Goal: Transaction & Acquisition: Book appointment/travel/reservation

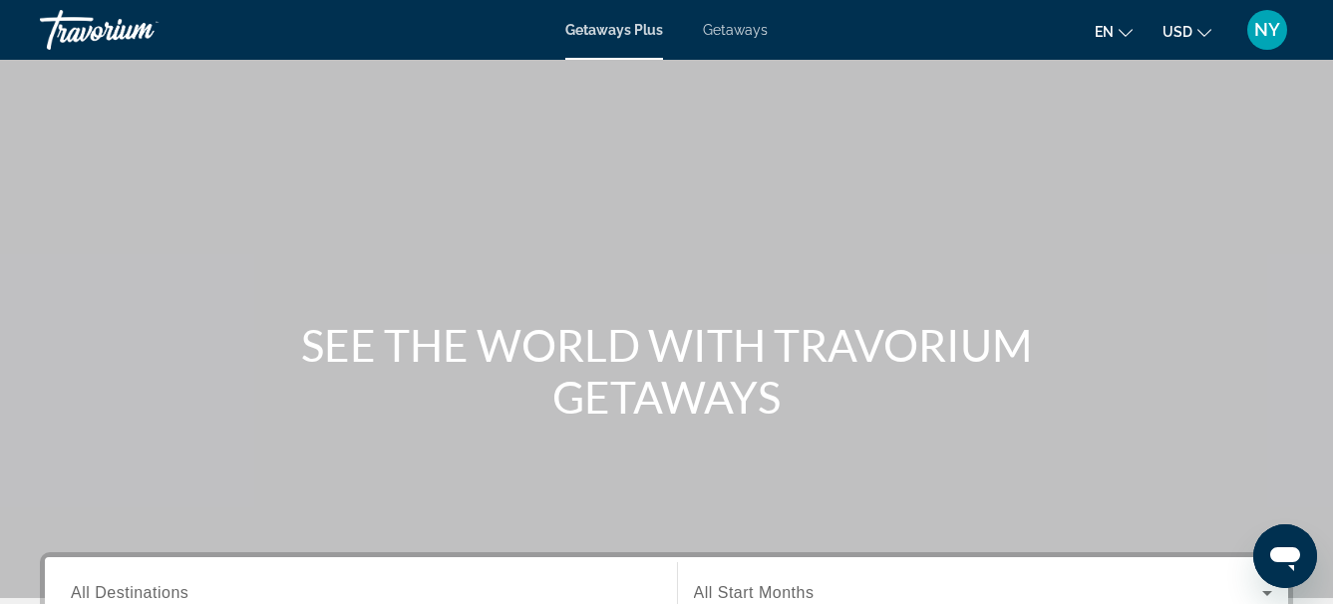
click at [735, 34] on span "Getaways" at bounding box center [735, 30] width 65 height 16
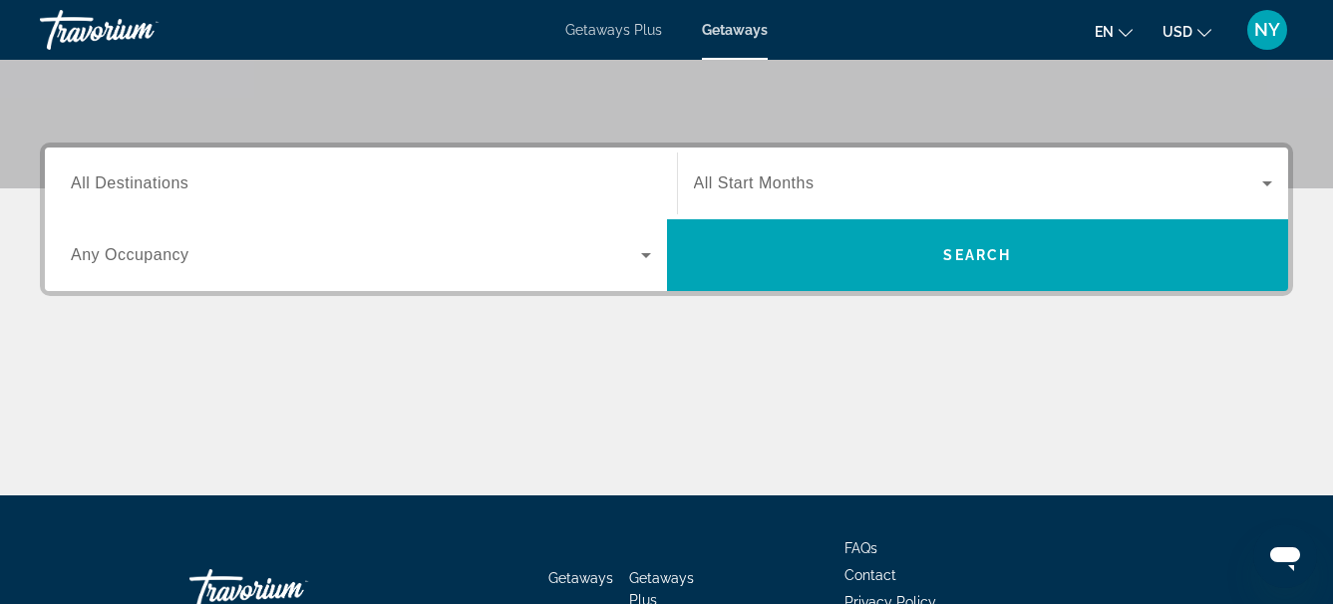
scroll to position [412, 0]
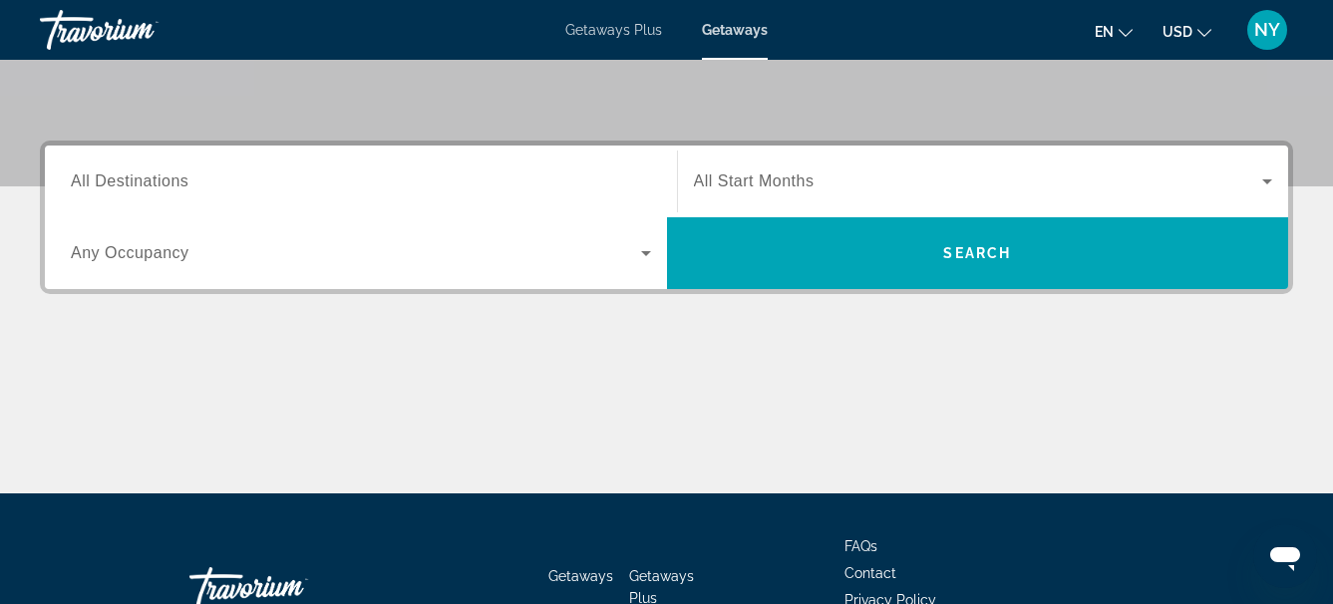
click at [109, 185] on span "All Destinations" at bounding box center [130, 180] width 118 height 17
click at [109, 185] on input "Destination All Destinations" at bounding box center [361, 182] width 580 height 24
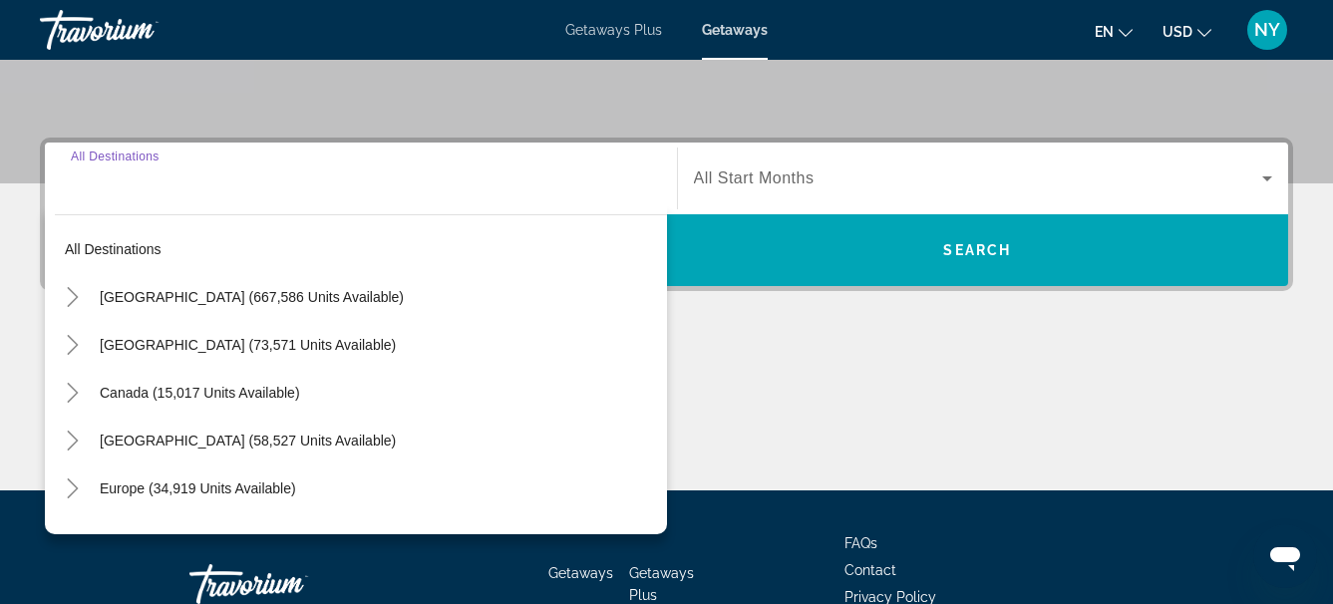
scroll to position [487, 0]
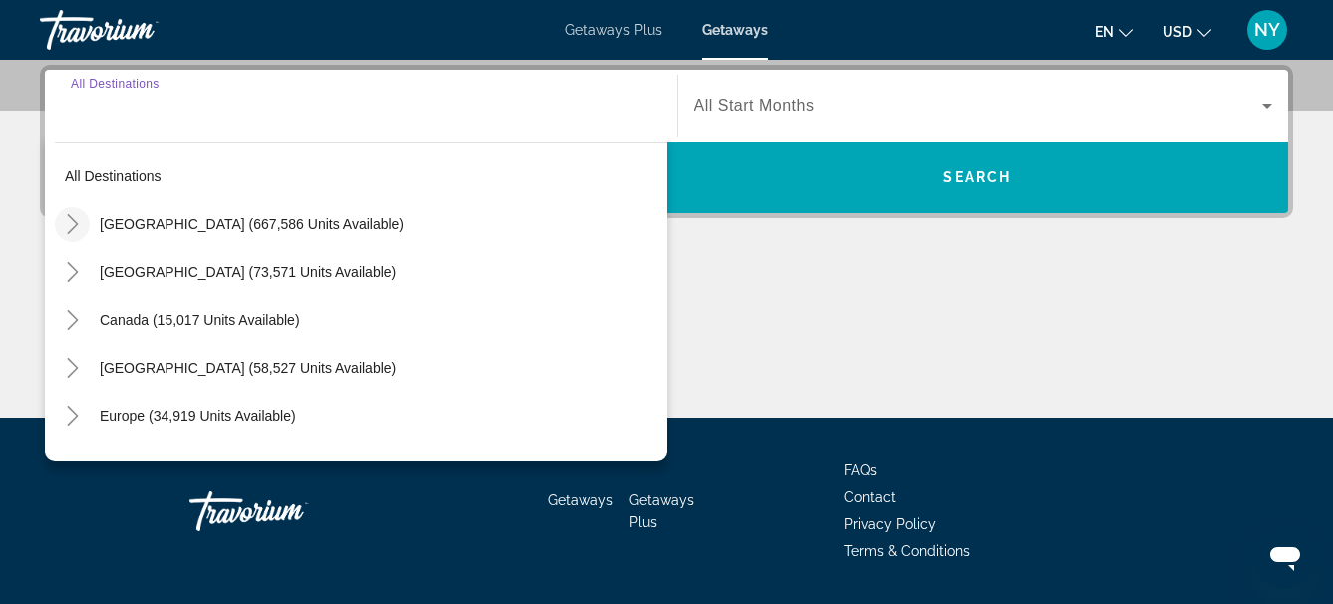
click at [80, 225] on icon "Toggle United States (667,586 units available)" at bounding box center [73, 224] width 20 height 20
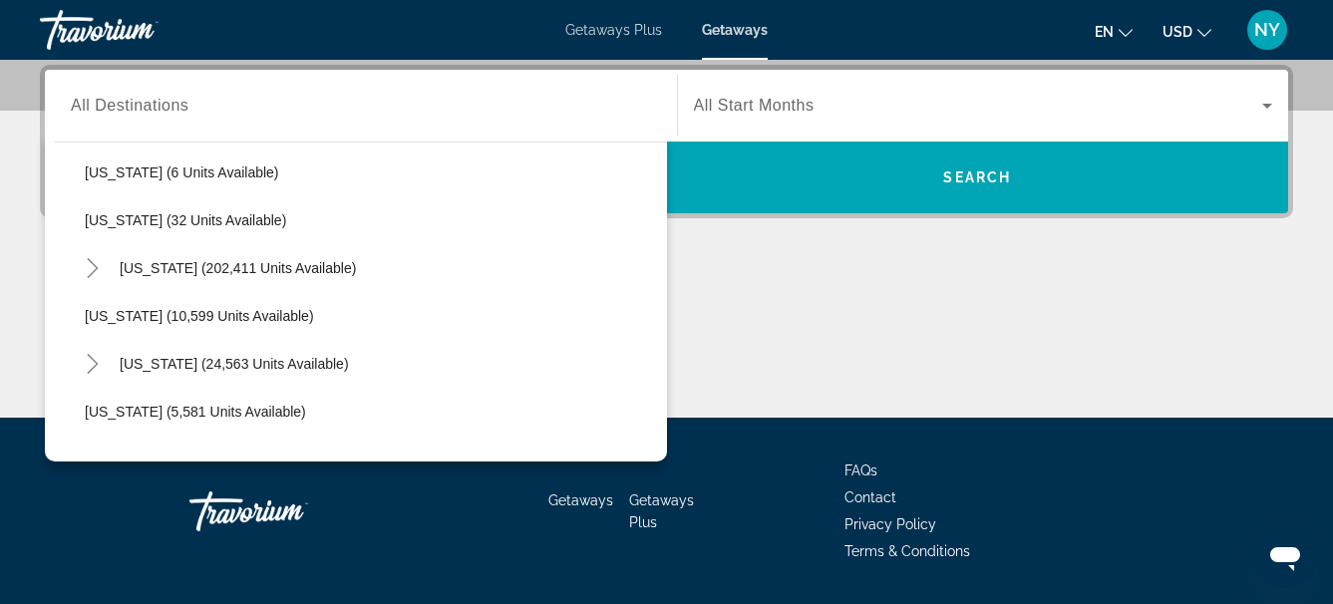
scroll to position [312, 0]
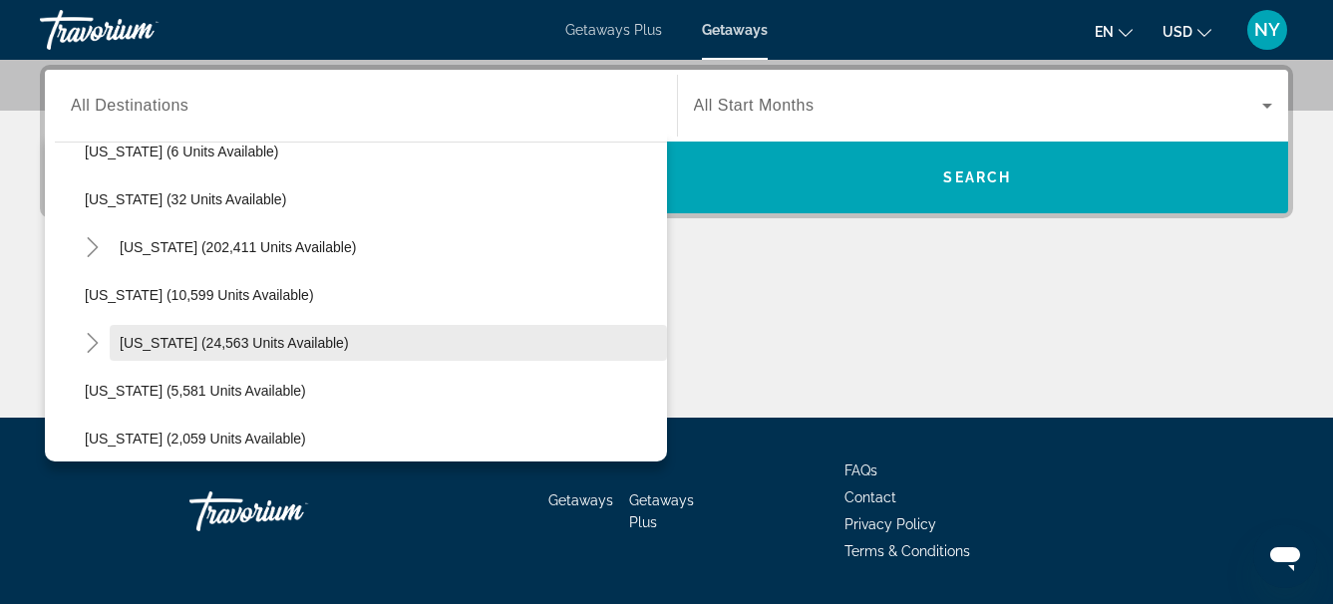
click at [171, 349] on span "[US_STATE] (24,563 units available)" at bounding box center [234, 343] width 229 height 16
type input "**********"
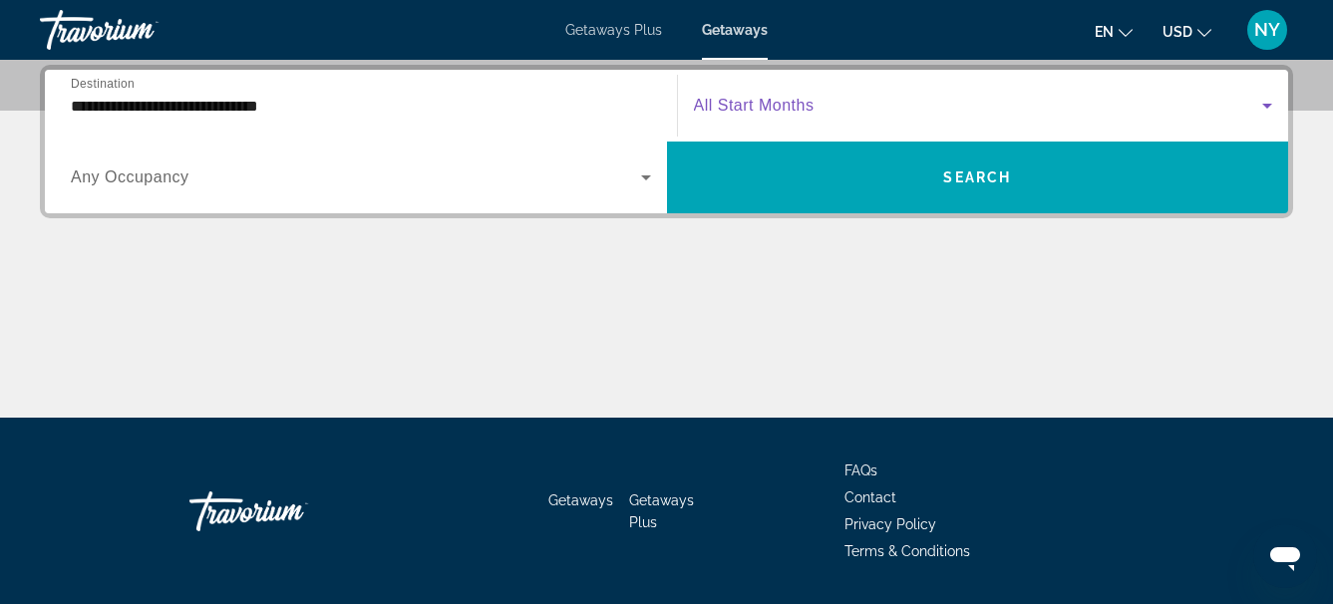
click at [1266, 106] on icon "Search widget" at bounding box center [1267, 106] width 10 height 5
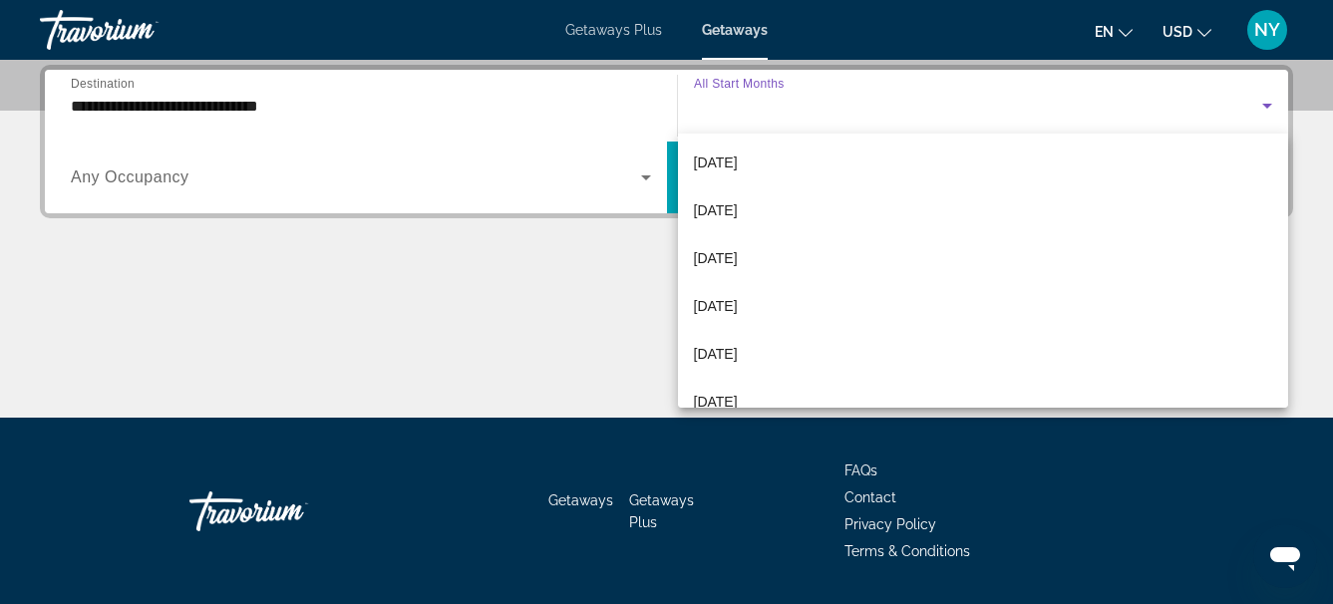
scroll to position [175, 0]
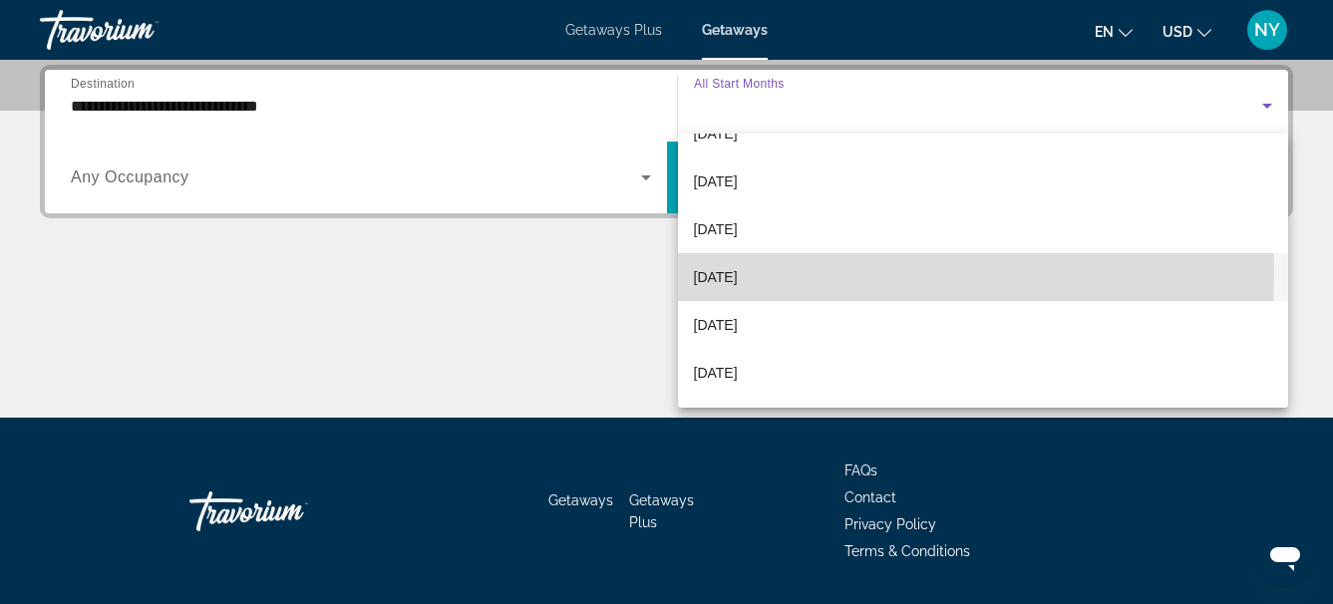
click at [738, 274] on span "[DATE]" at bounding box center [716, 277] width 44 height 24
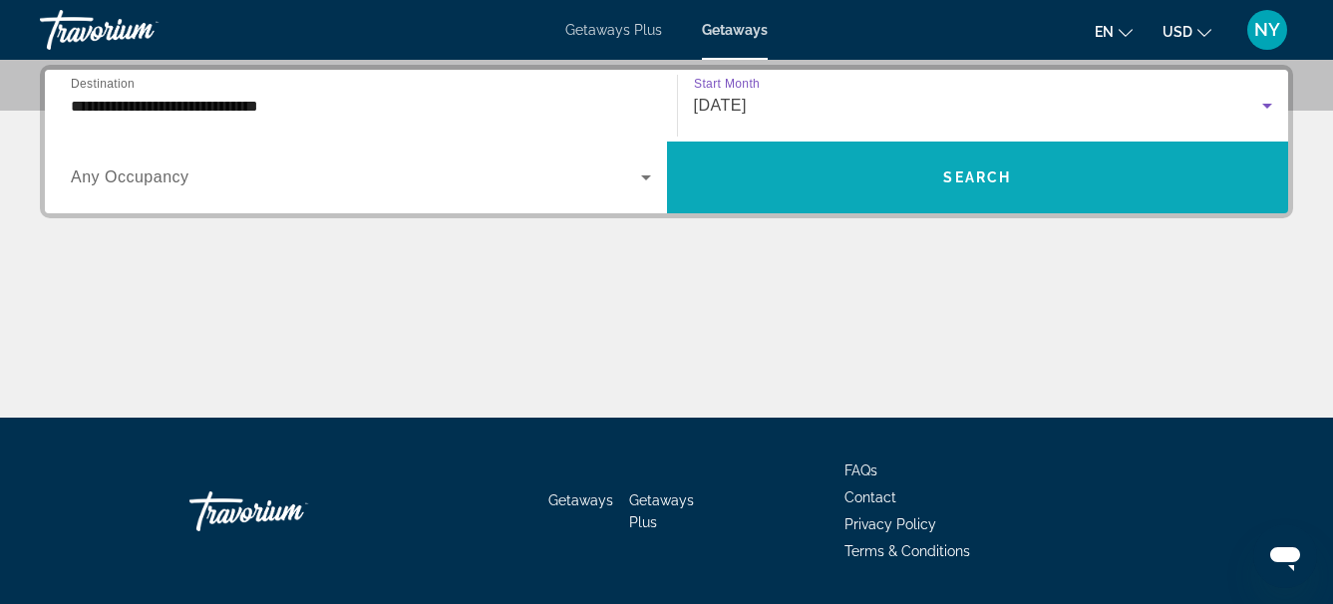
click at [947, 172] on span "Search" at bounding box center [977, 177] width 68 height 16
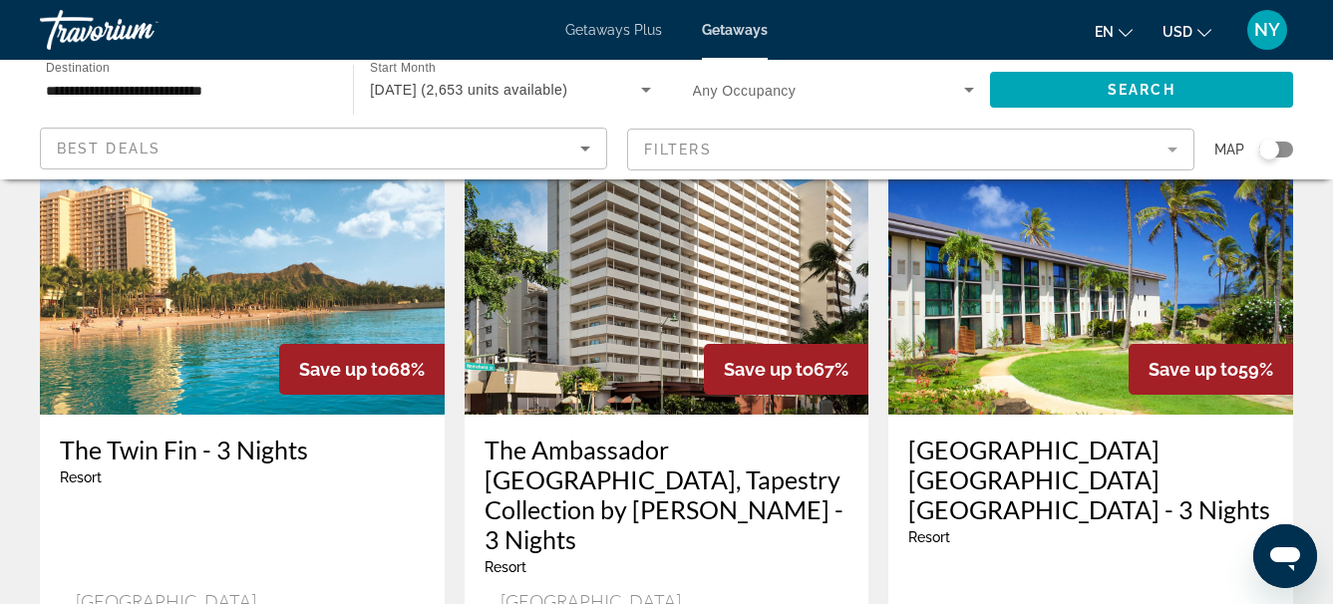
scroll to position [356, 0]
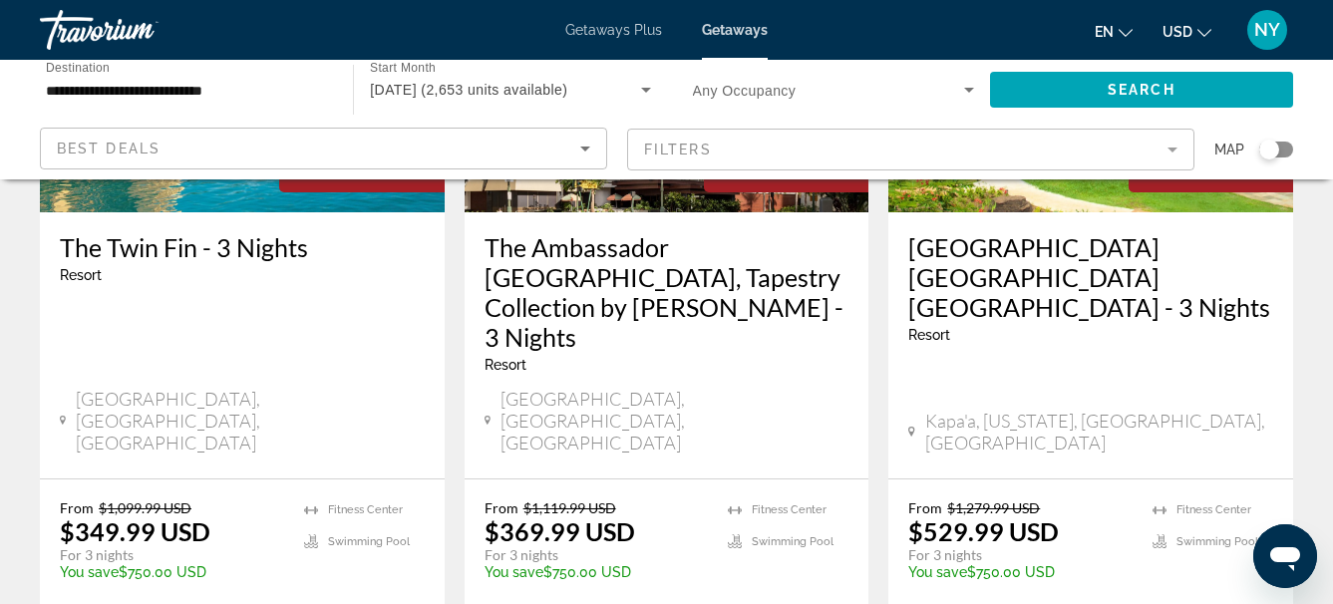
click at [244, 202] on img "Main content" at bounding box center [242, 52] width 405 height 319
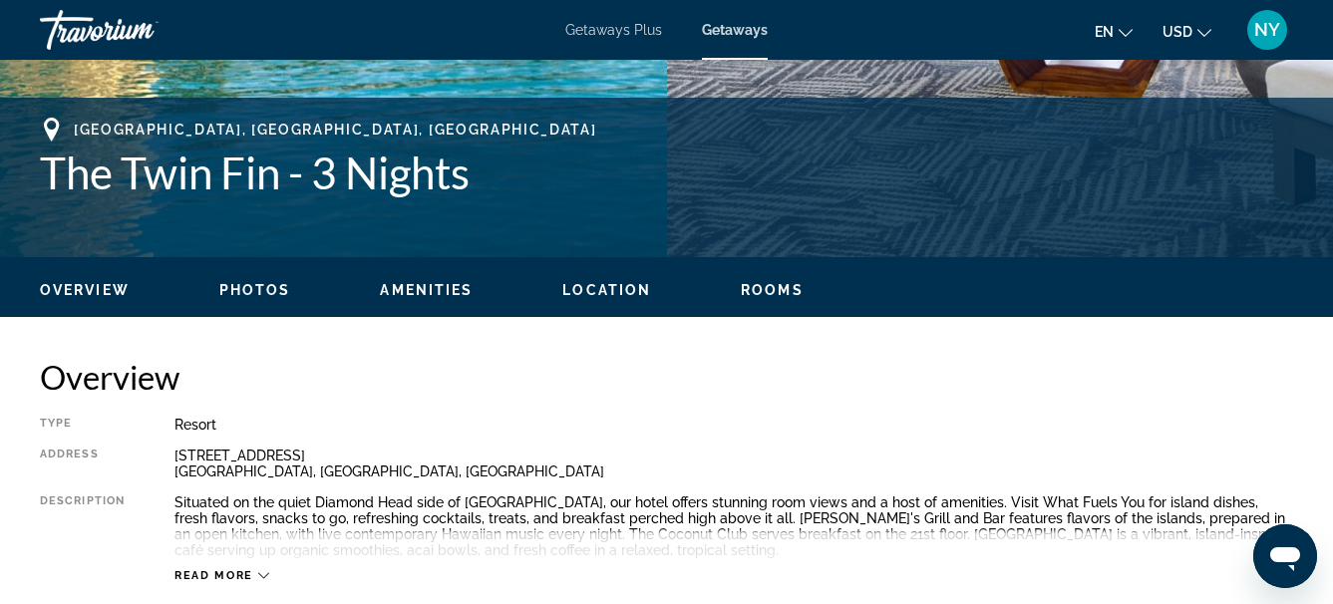
scroll to position [700, 0]
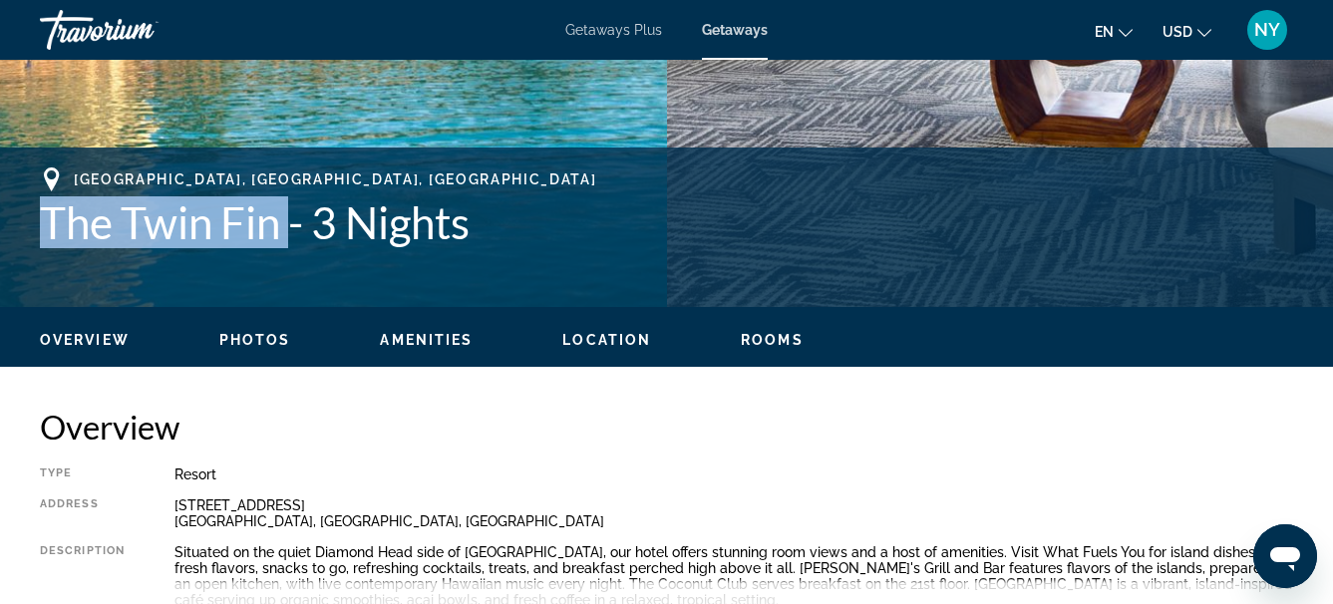
drag, startPoint x: 46, startPoint y: 214, endPoint x: 289, endPoint y: 231, distance: 243.8
click at [289, 231] on h1 "The Twin Fin - 3 Nights" at bounding box center [666, 222] width 1253 height 52
copy h1 "The Twin Fin"
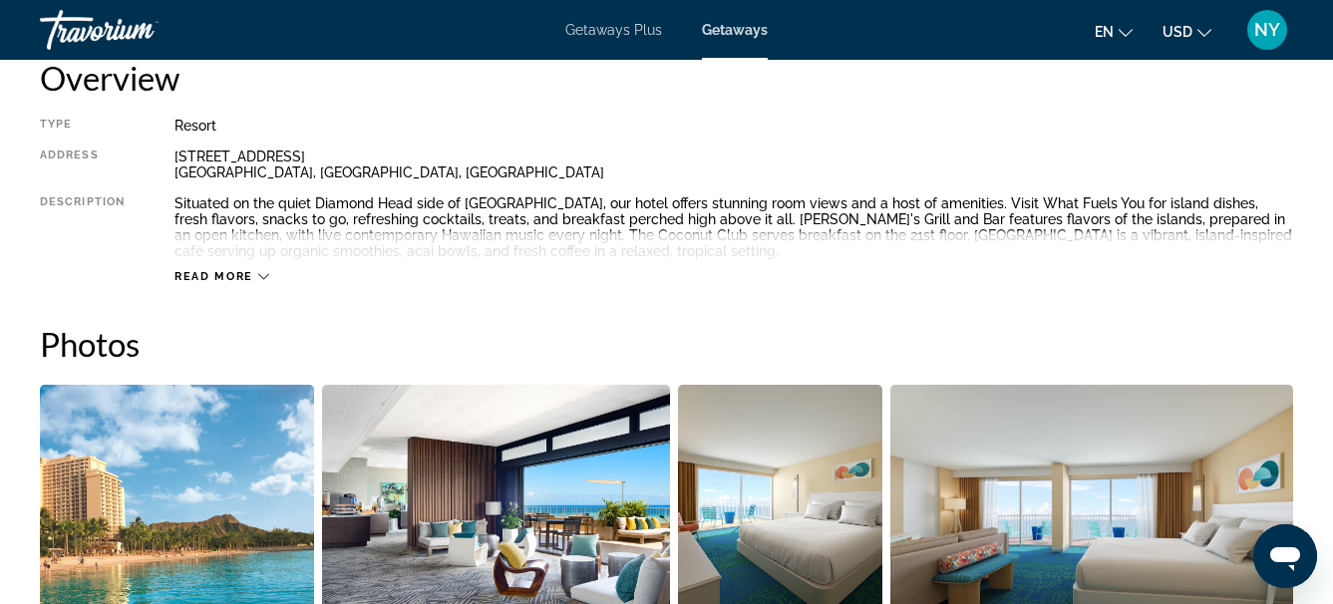
scroll to position [999, 0]
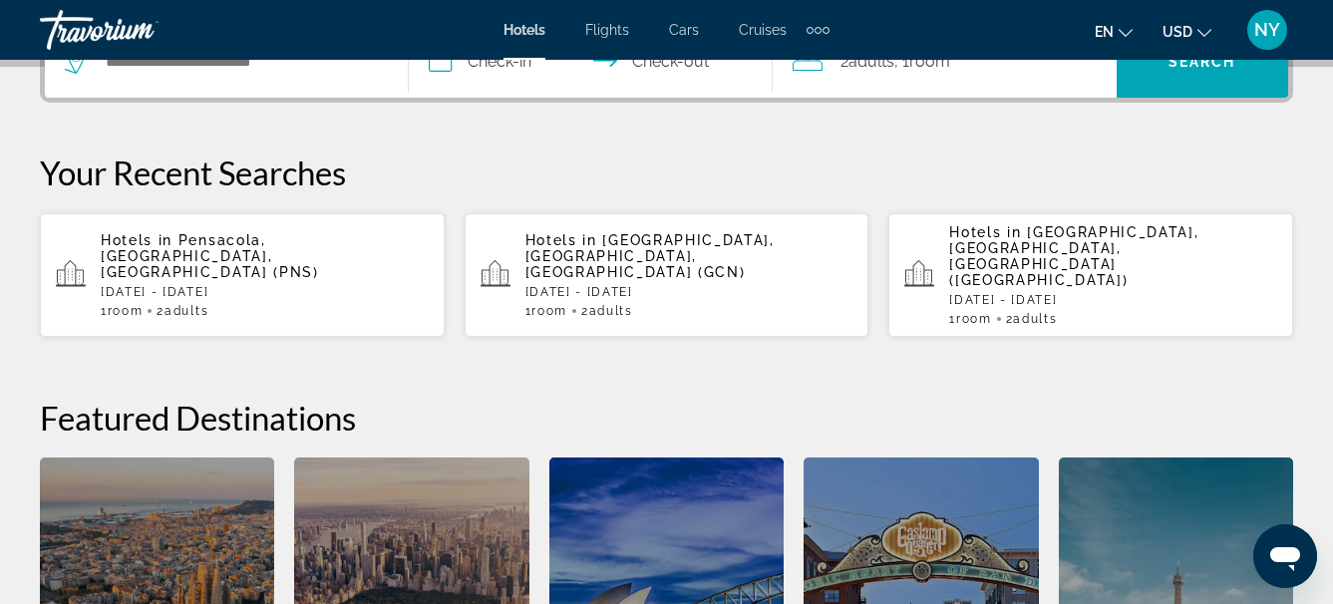
scroll to position [533, 0]
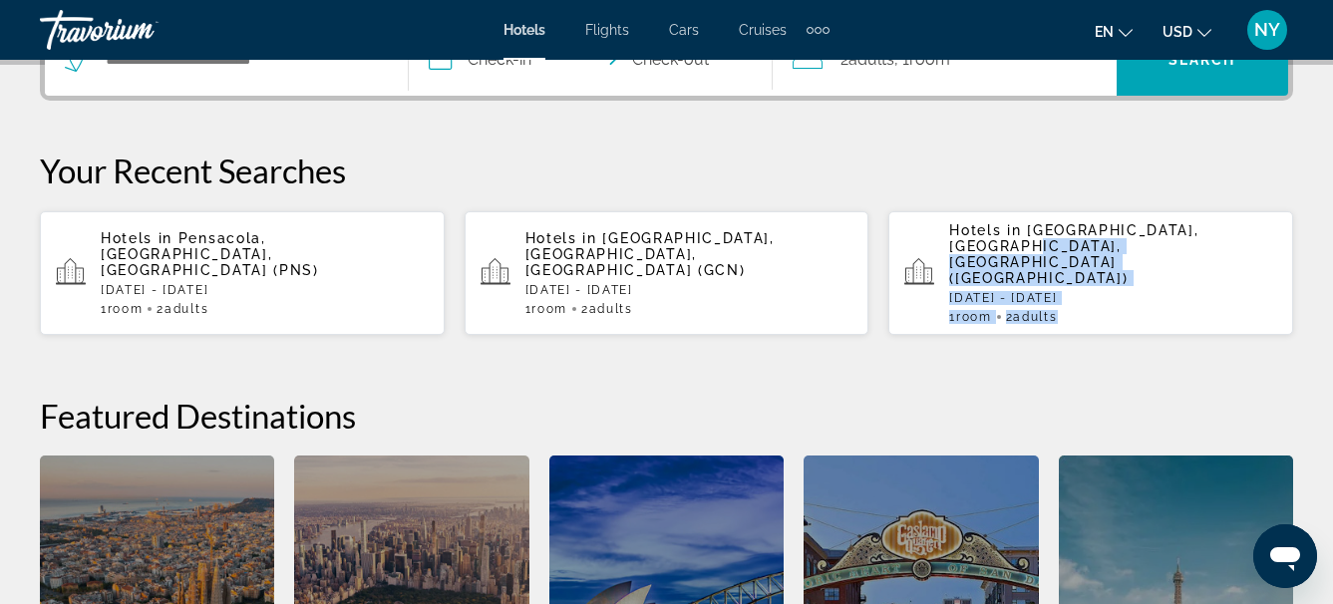
drag, startPoint x: 1330, startPoint y: 290, endPoint x: 1338, endPoint y: 230, distance: 60.3
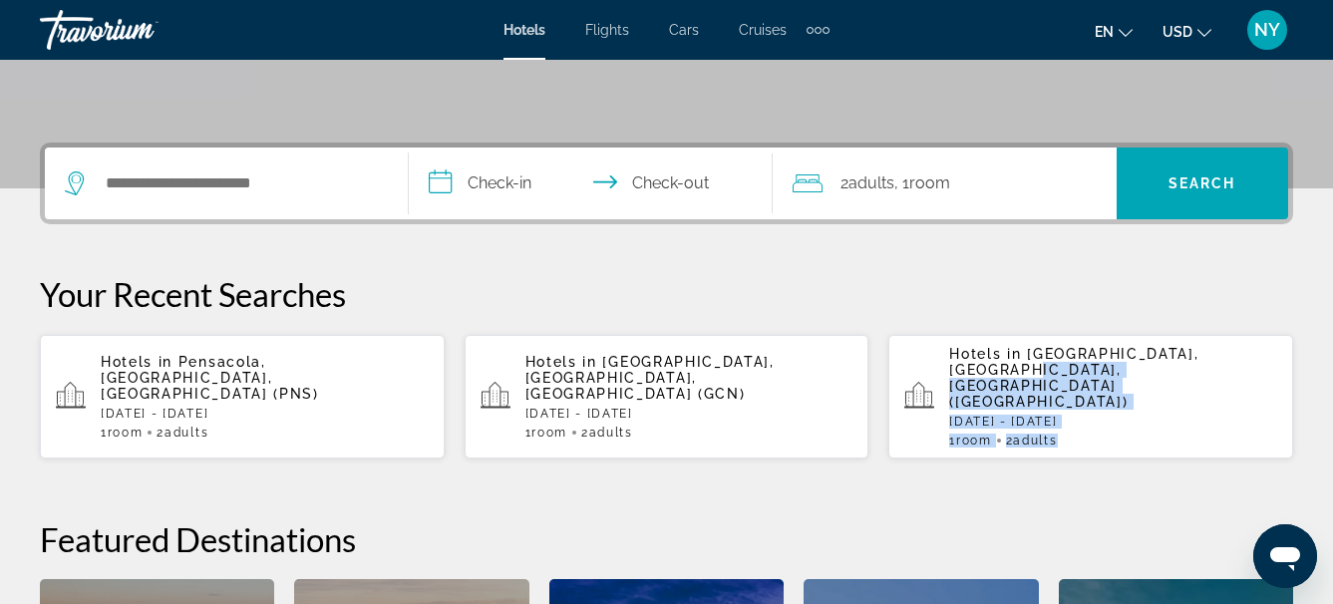
scroll to position [402, 0]
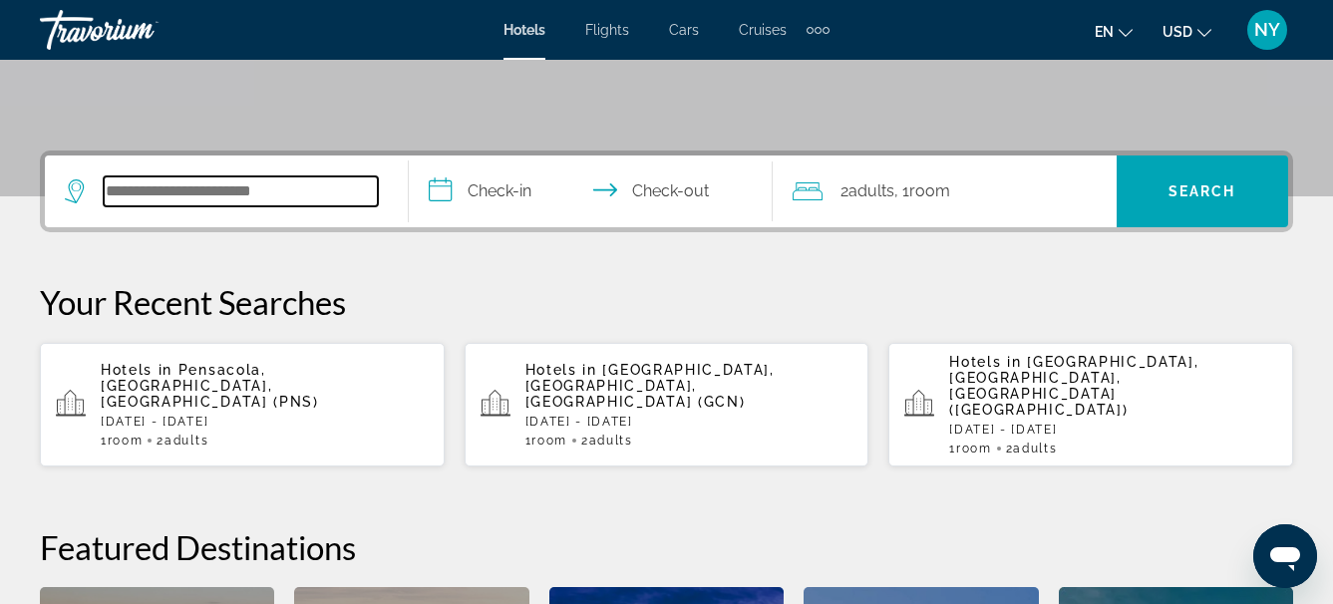
click at [173, 200] on input "Search widget" at bounding box center [241, 191] width 274 height 30
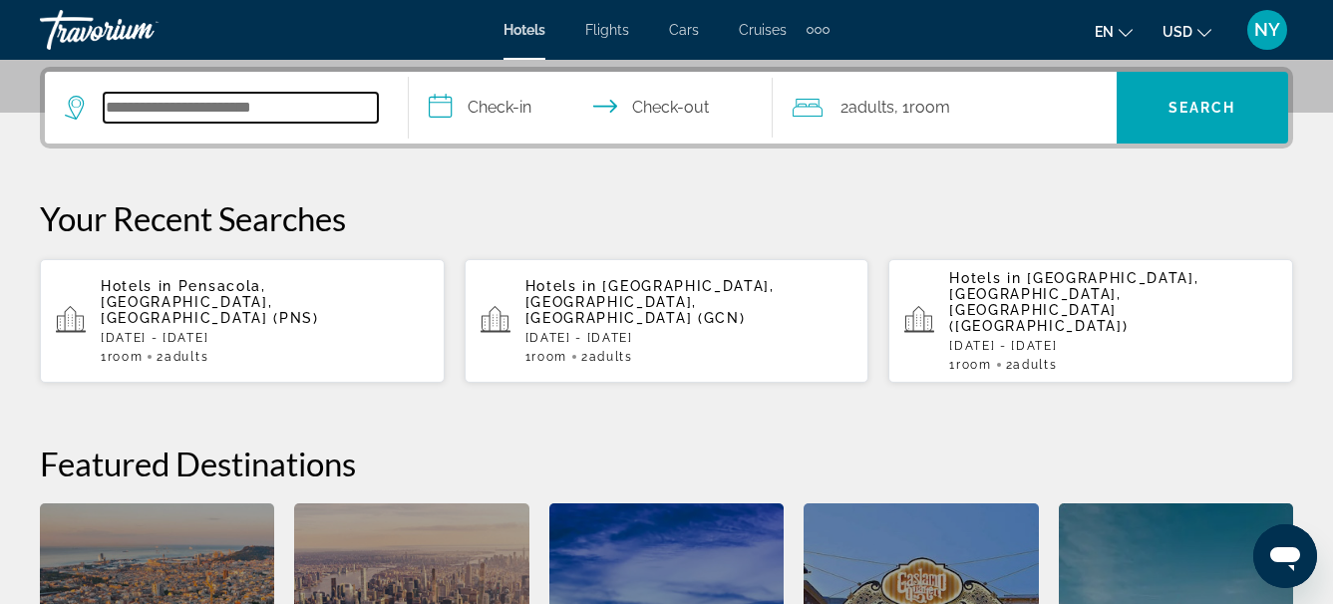
scroll to position [487, 0]
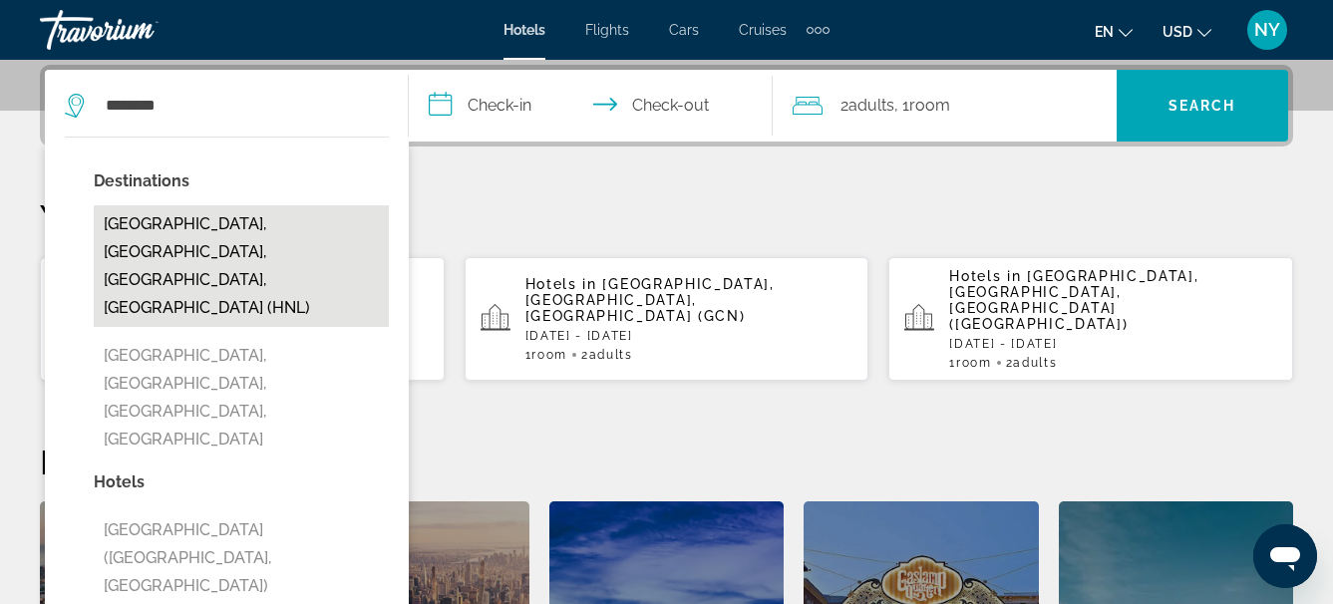
click at [180, 237] on button "Honolulu, Oahu Island, HI, United States (HNL)" at bounding box center [241, 266] width 295 height 122
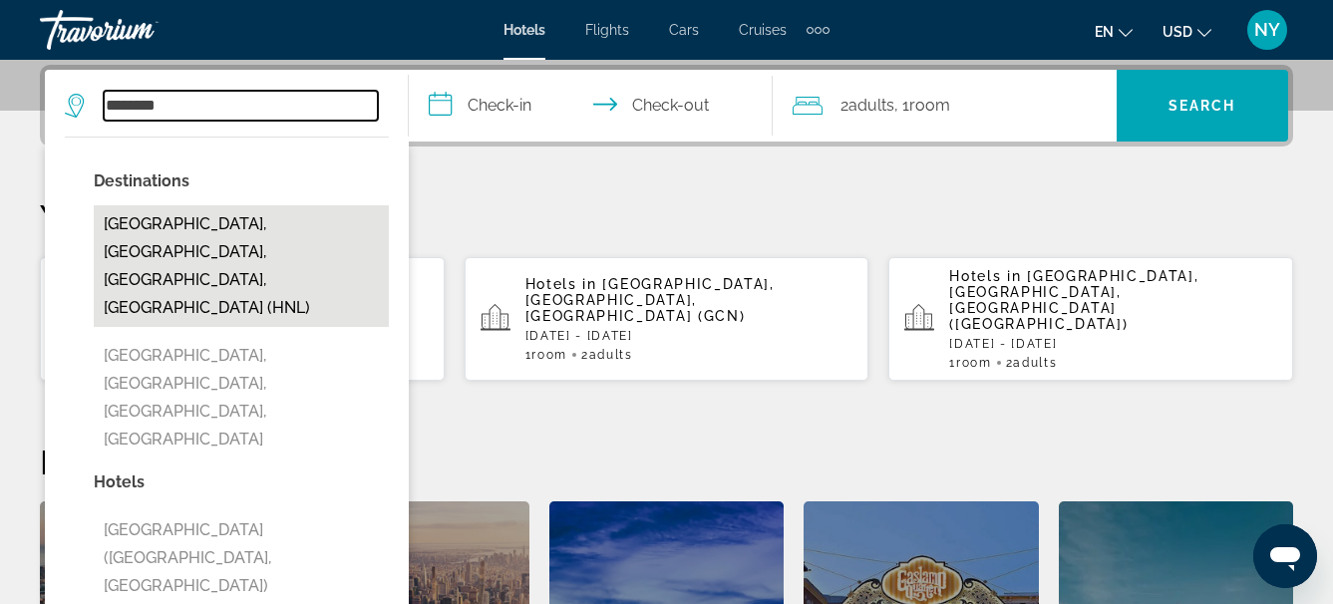
type input "**********"
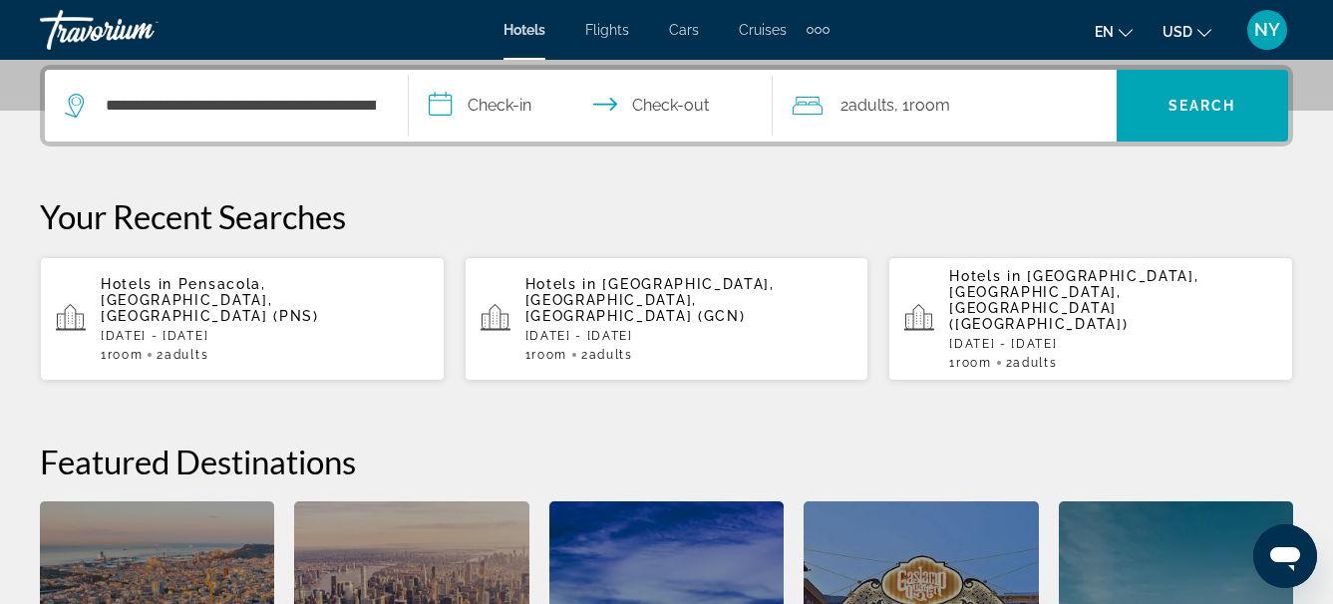
click at [443, 106] on input "**********" at bounding box center [595, 109] width 372 height 78
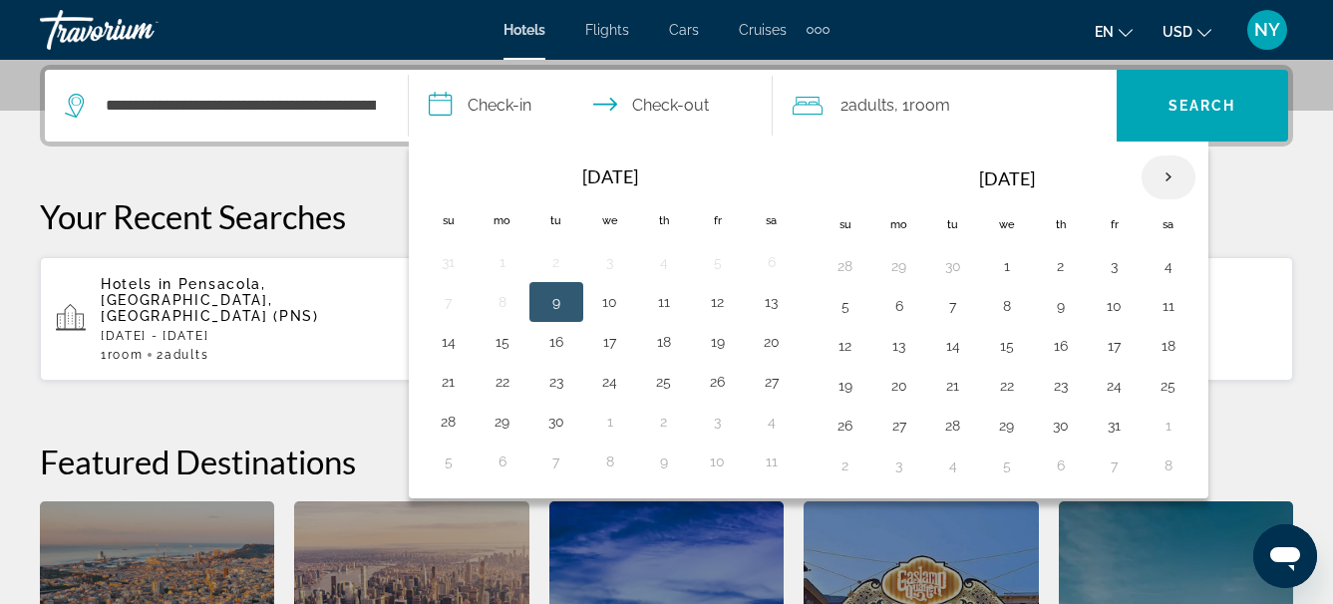
click at [1166, 172] on th "Next month" at bounding box center [1168, 178] width 54 height 44
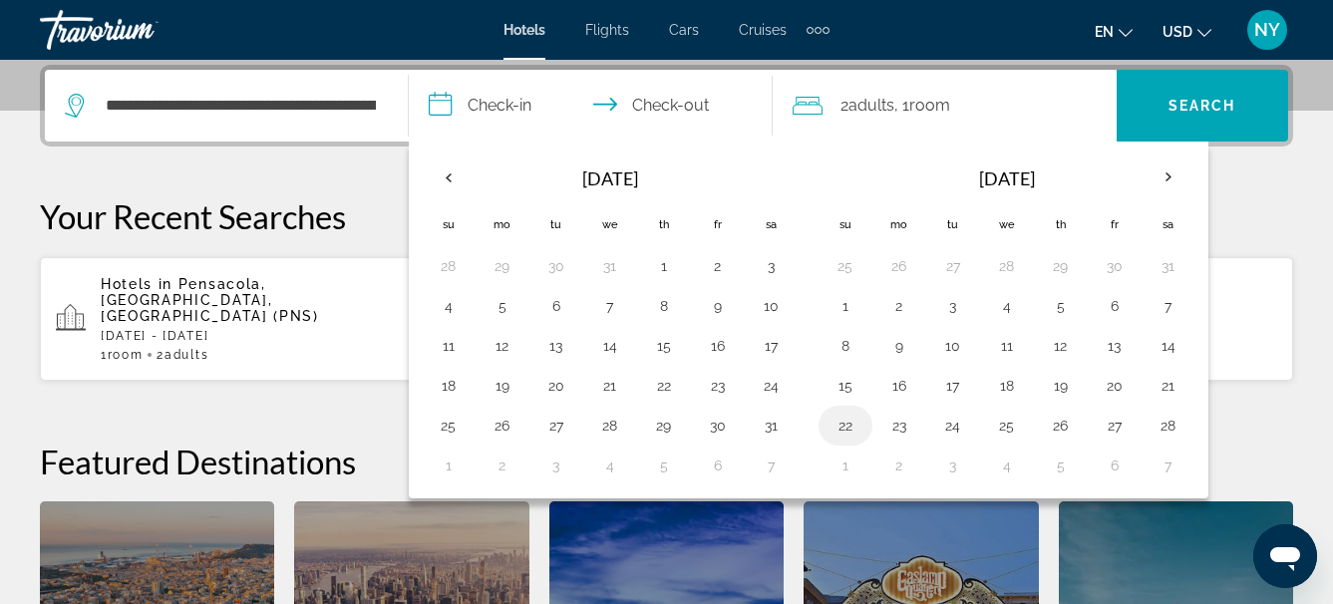
click at [836, 430] on button "22" at bounding box center [845, 426] width 32 height 28
click at [1009, 422] on button "25" at bounding box center [1007, 426] width 32 height 28
type input "**********"
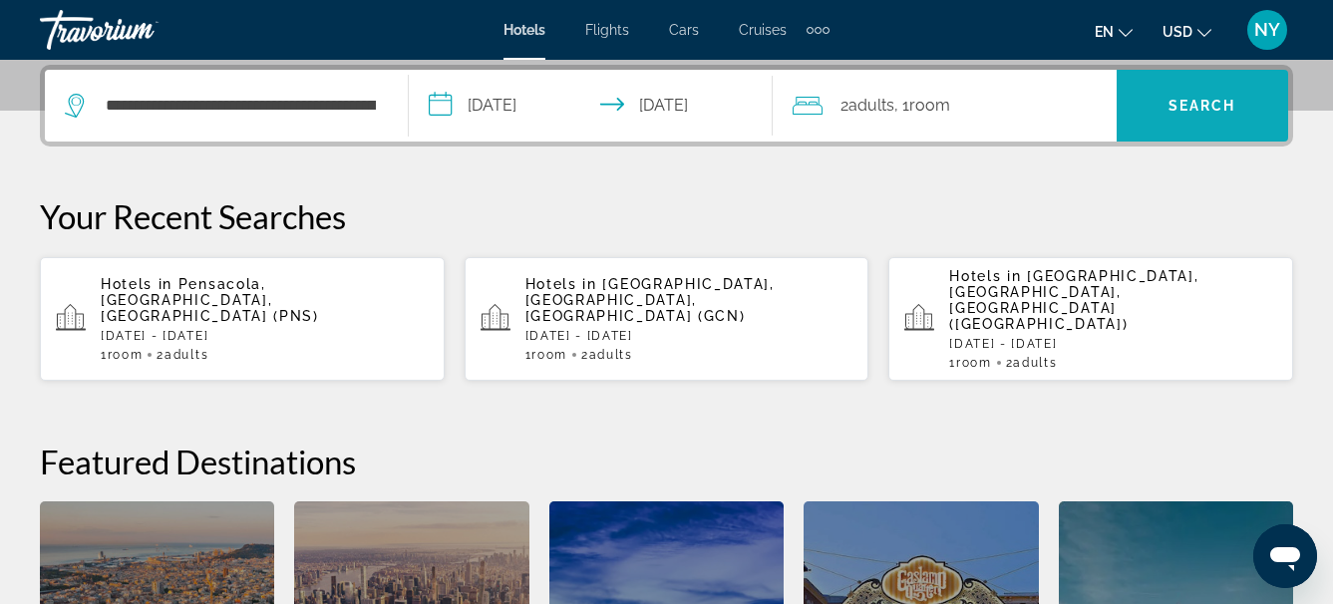
click at [1203, 118] on span "Search widget" at bounding box center [1201, 106] width 171 height 48
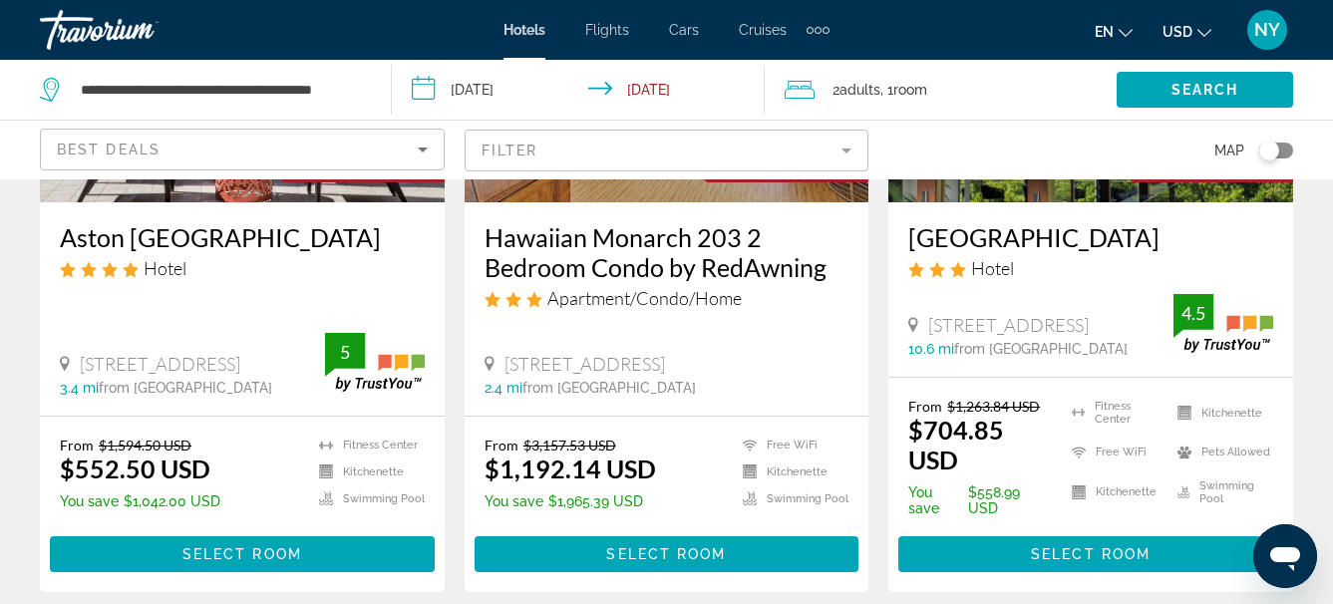
scroll to position [360, 0]
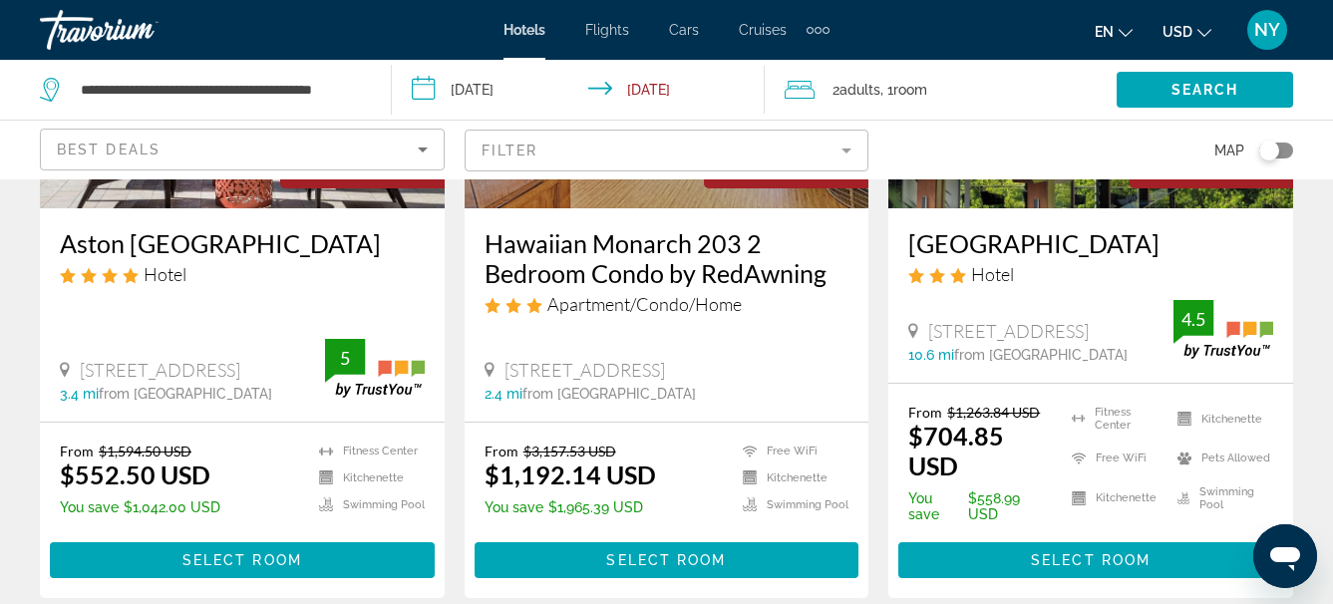
click at [219, 247] on h3 "Aston Waikiki Beach Tower" at bounding box center [242, 243] width 365 height 30
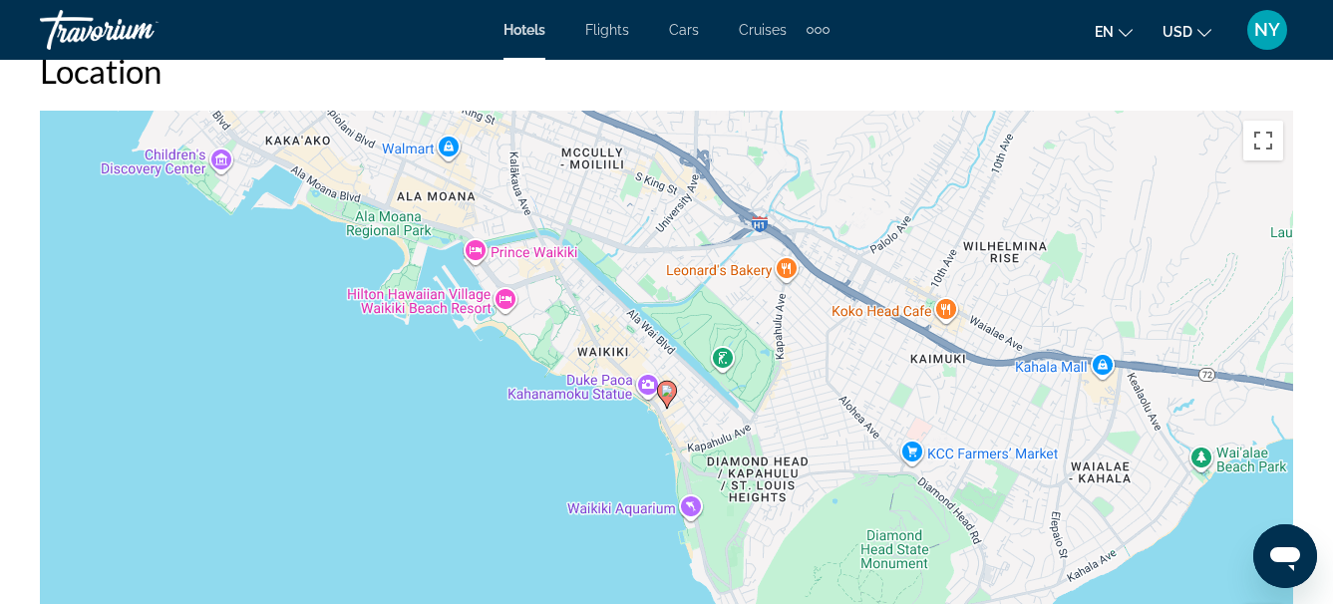
scroll to position [2305, 0]
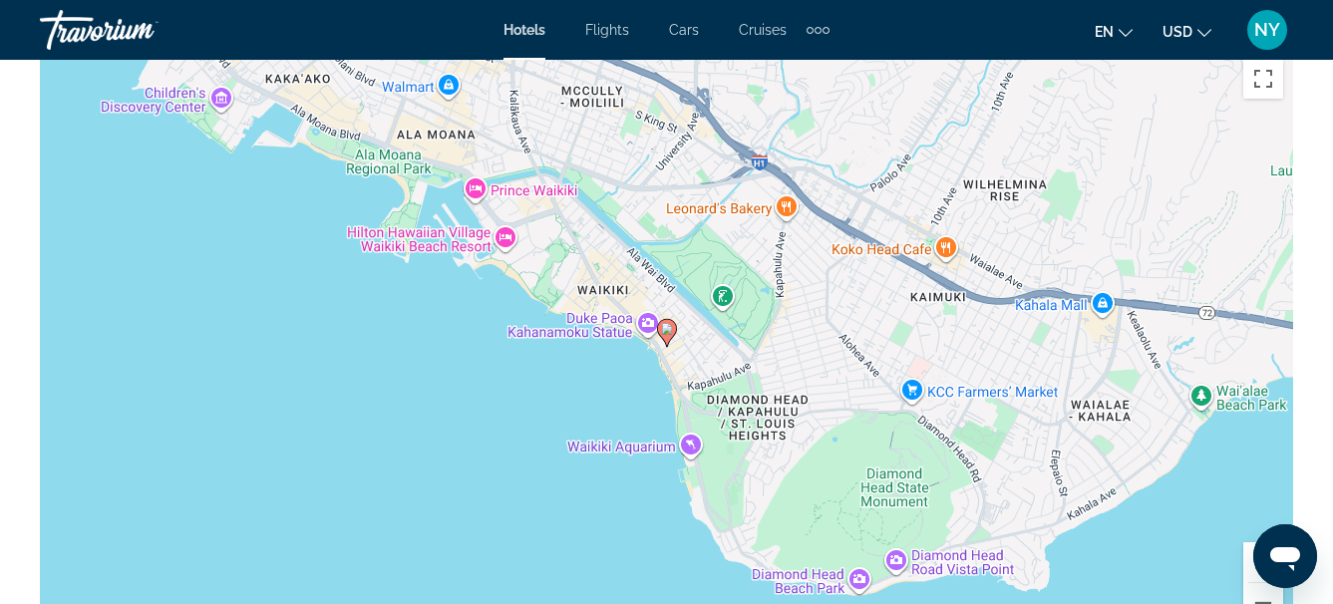
click at [738, 380] on div "To activate drag with keyboard, press Alt + Enter. Once in keyboard drag state,…" at bounding box center [666, 348] width 1253 height 598
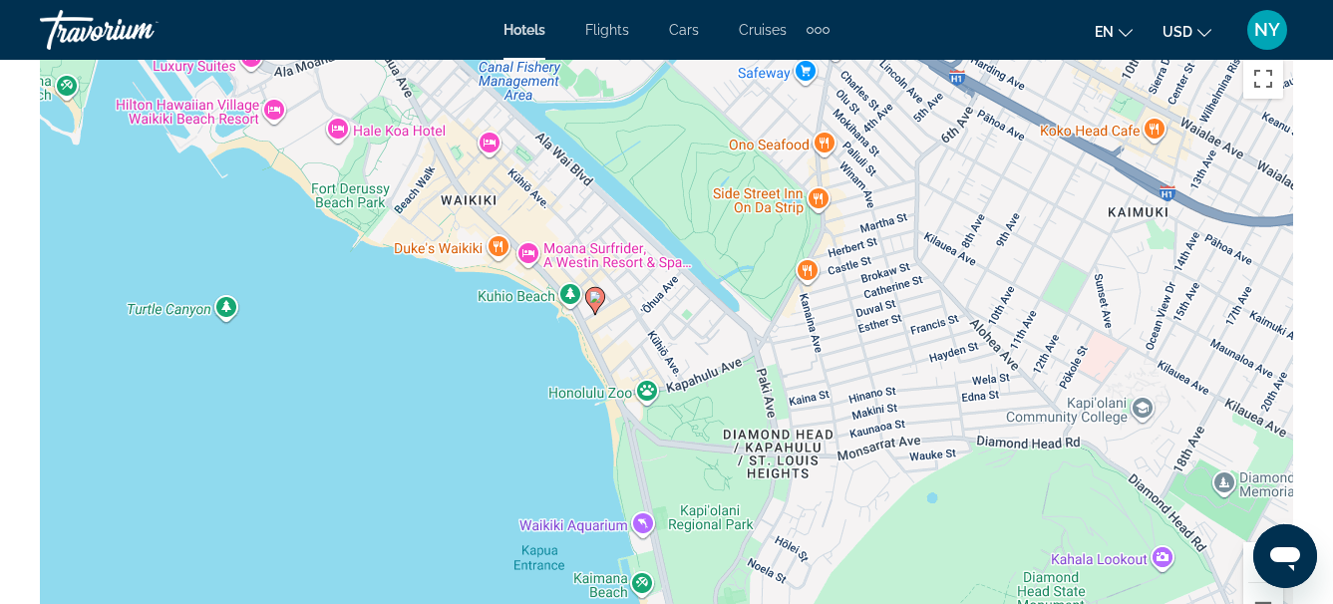
click at [738, 380] on div "To activate drag with keyboard, press Alt + Enter. Once in keyboard drag state,…" at bounding box center [666, 348] width 1253 height 598
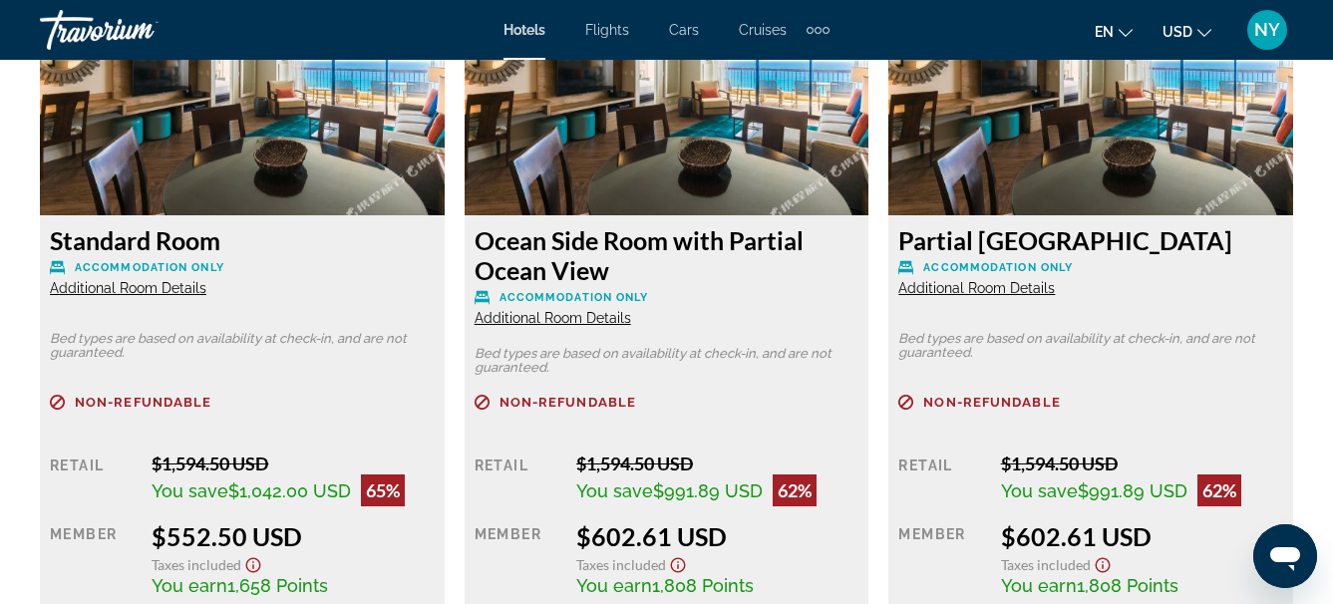
scroll to position [3220, 0]
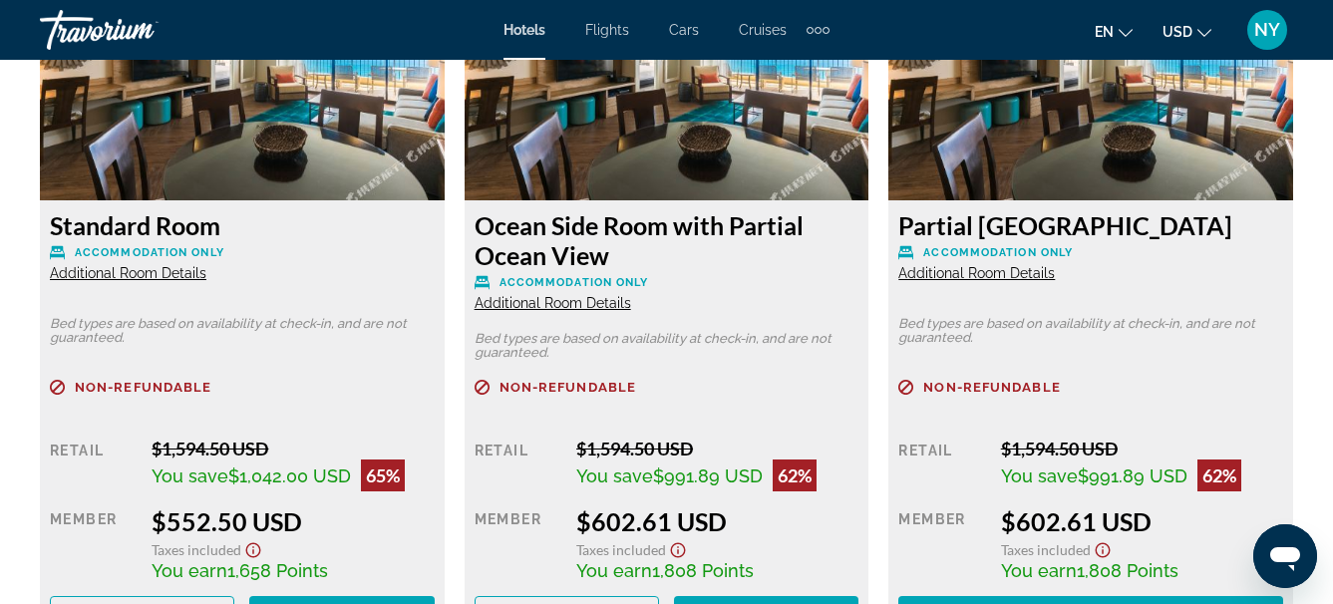
click at [166, 271] on span "Additional Room Details" at bounding box center [128, 273] width 156 height 16
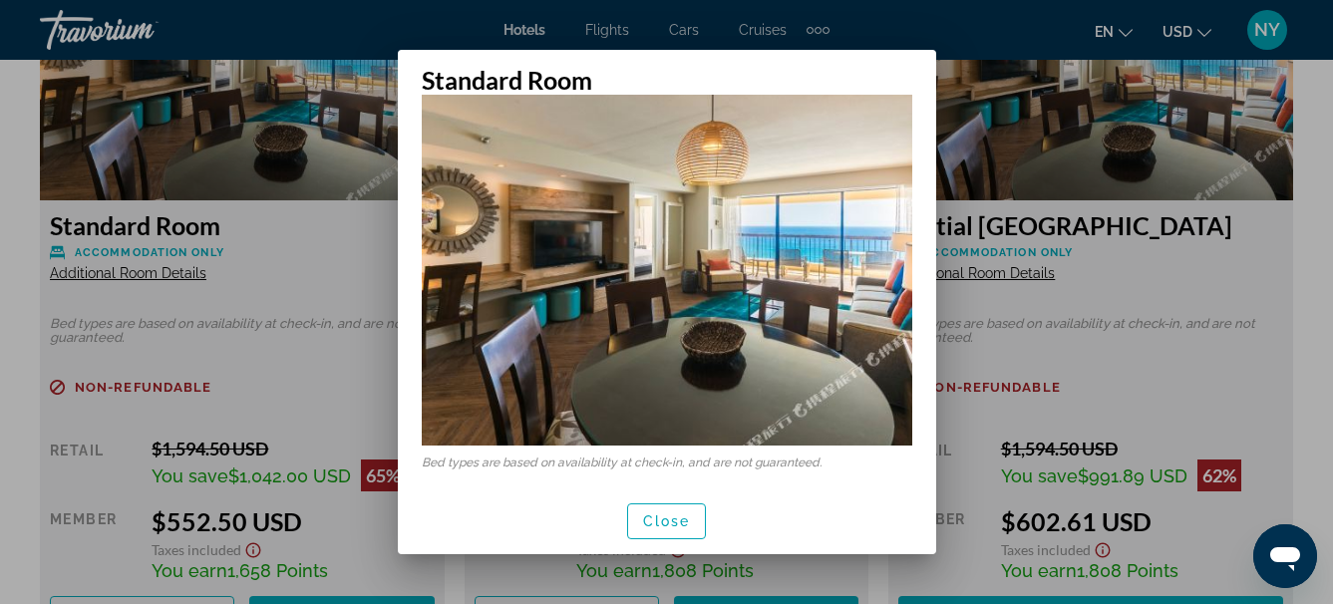
scroll to position [0, 0]
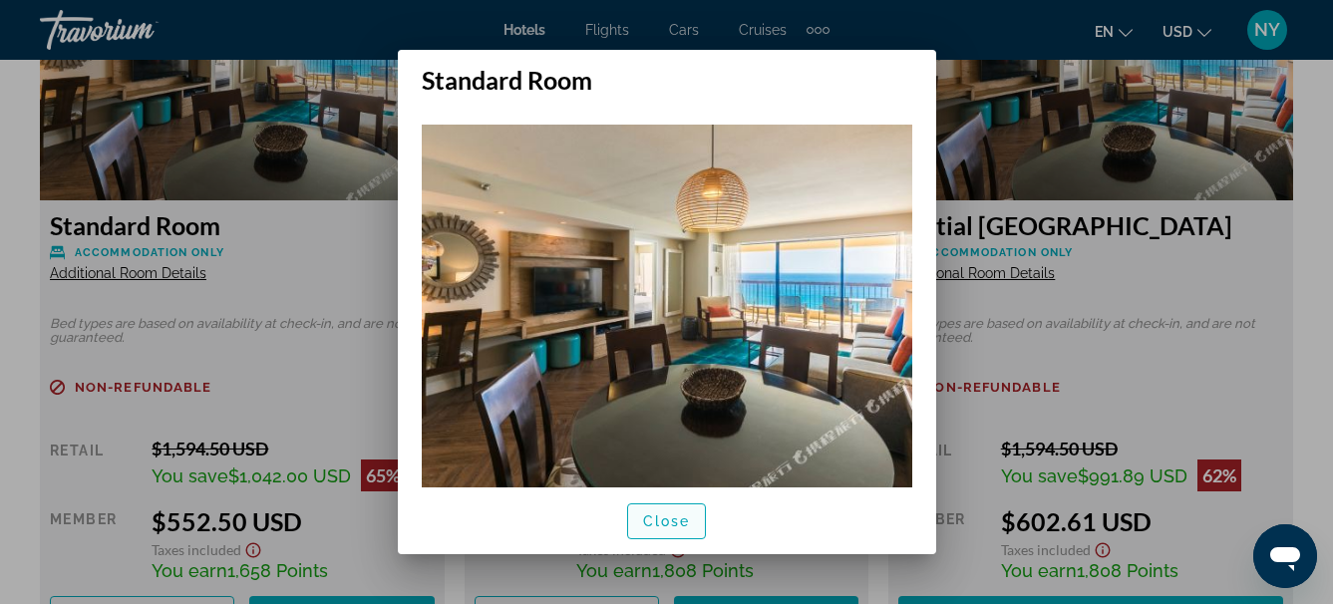
click at [646, 513] on span "Close" at bounding box center [667, 521] width 48 height 16
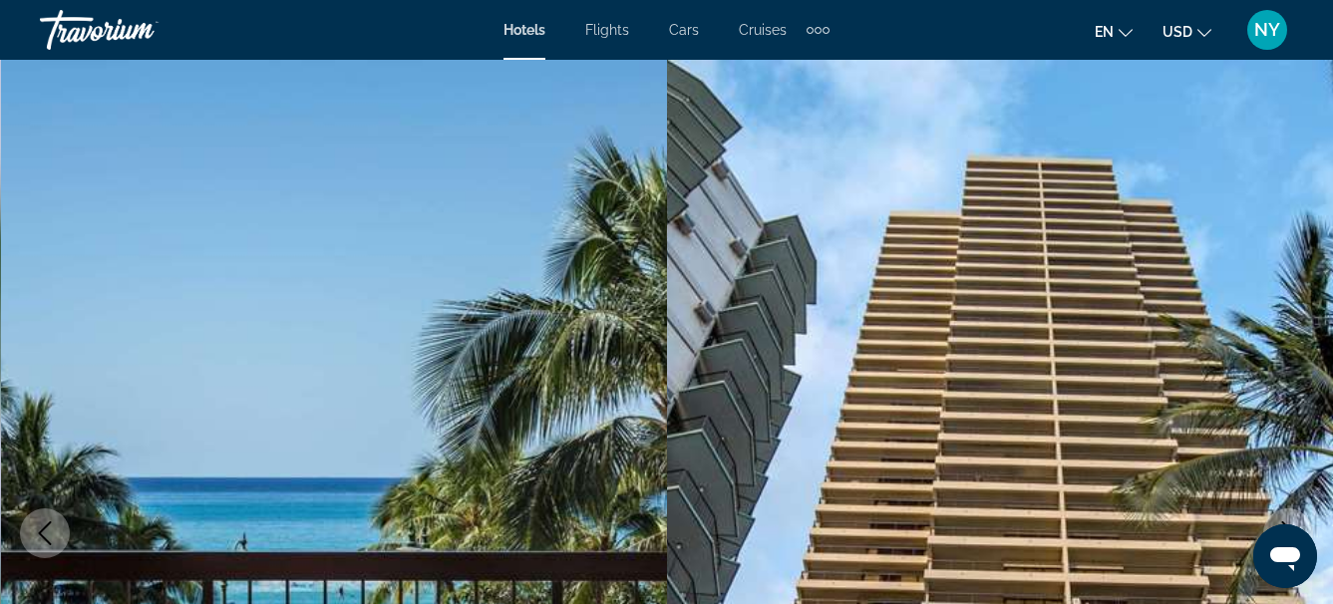
scroll to position [3220, 0]
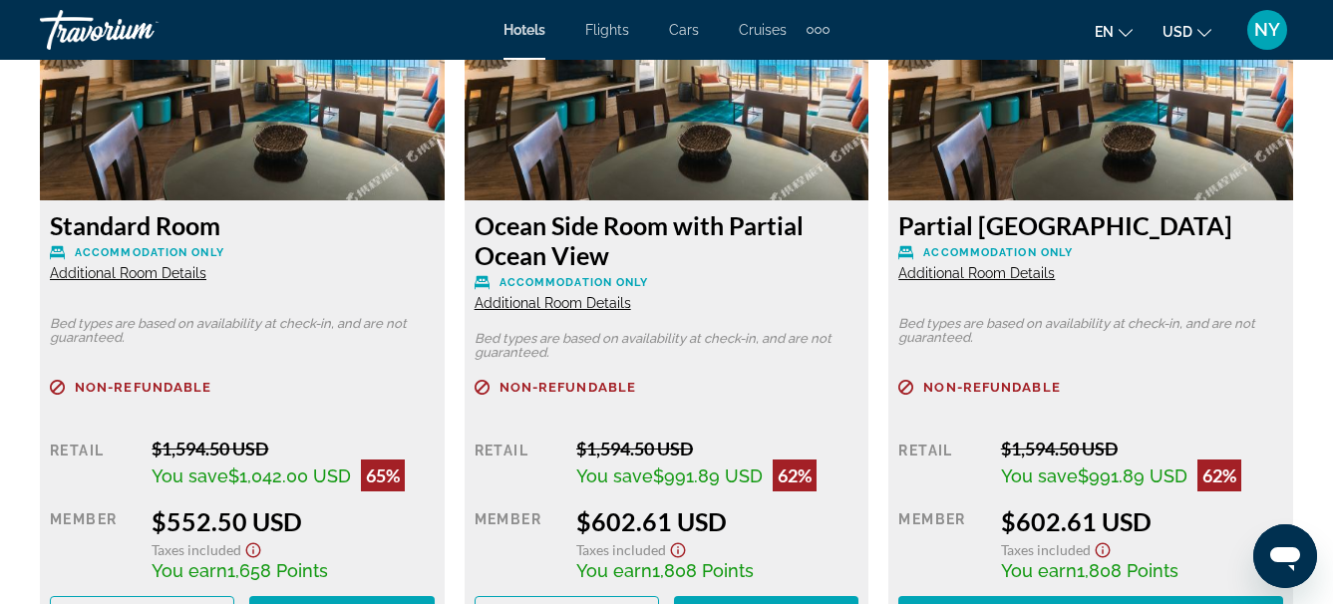
click at [555, 305] on span "Additional Room Details" at bounding box center [552, 303] width 156 height 16
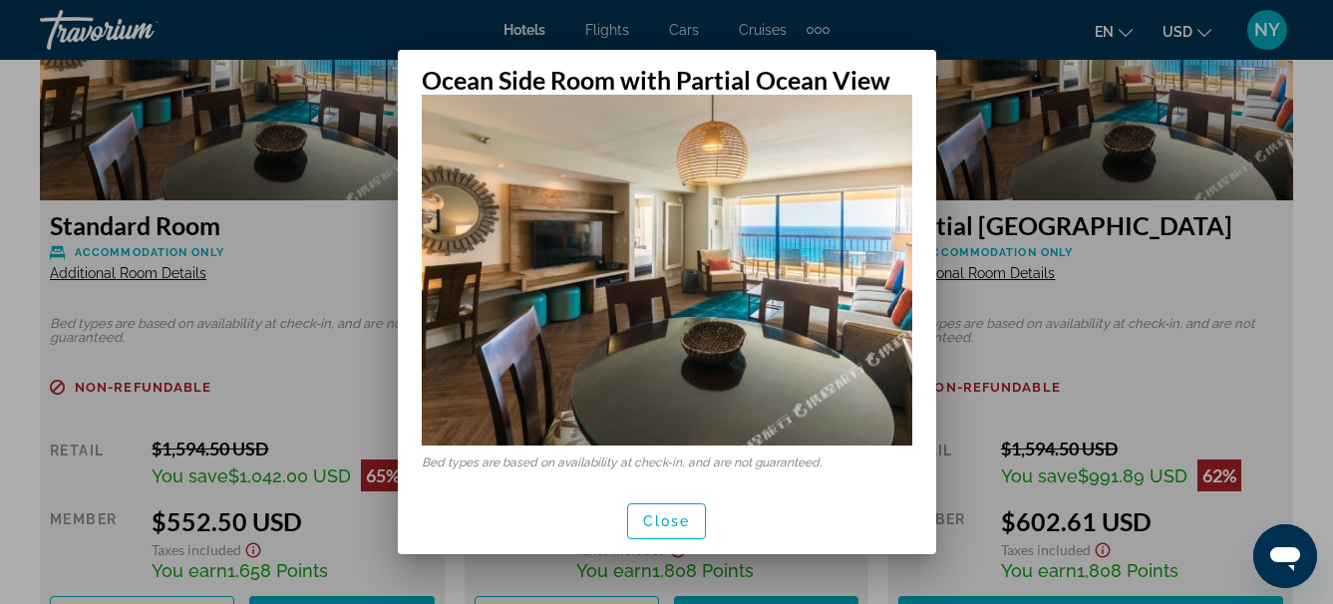
scroll to position [0, 0]
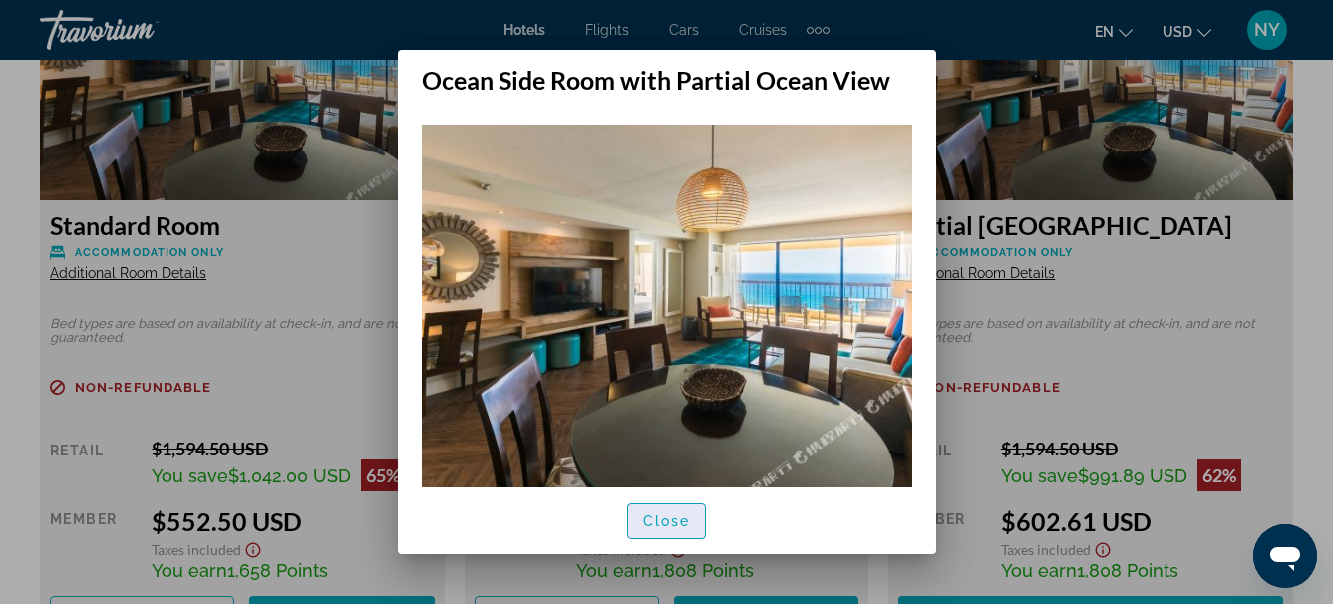
click at [668, 517] on span "Close" at bounding box center [667, 521] width 48 height 16
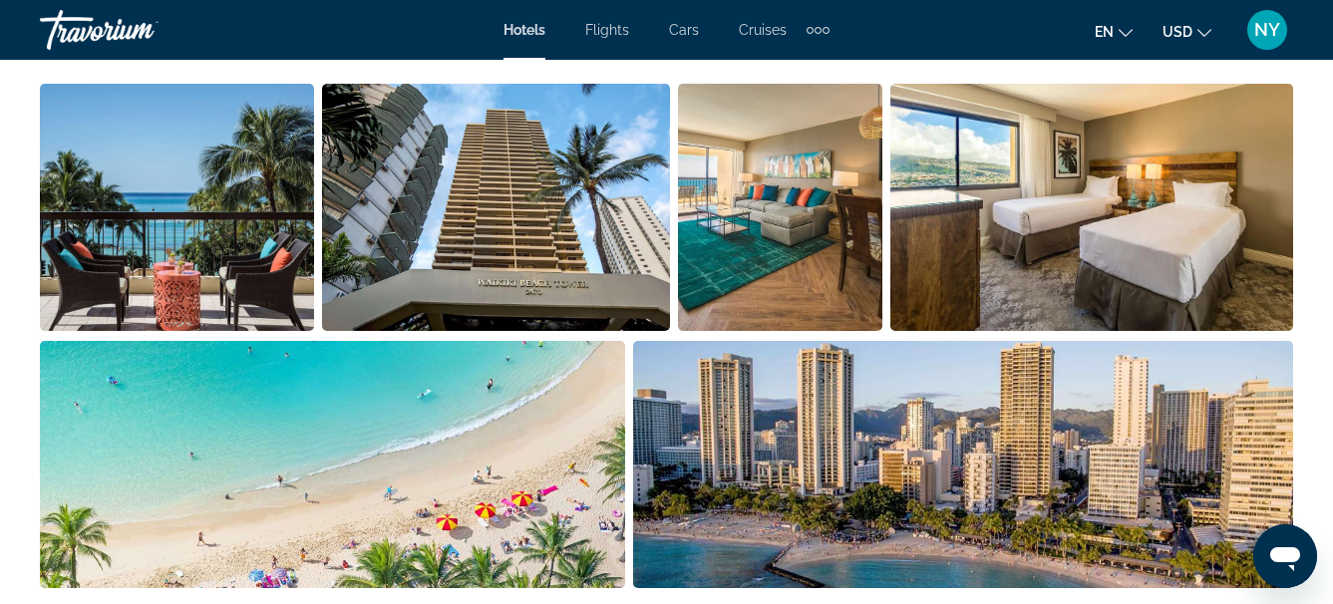
scroll to position [1434, 0]
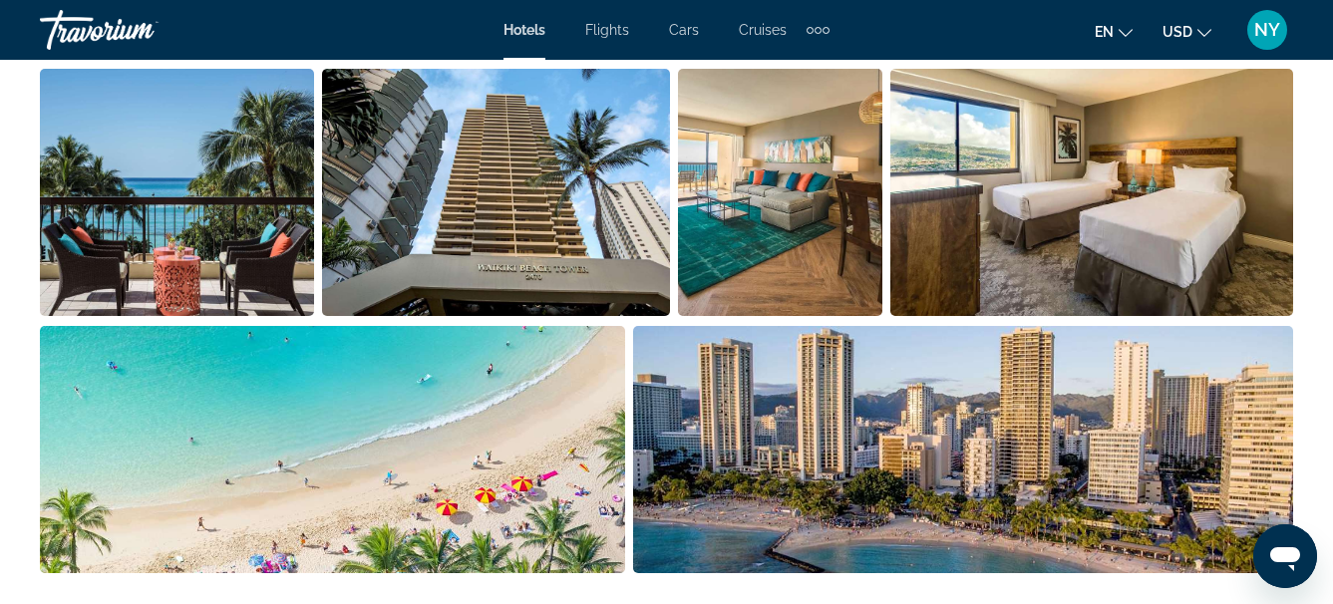
click at [202, 239] on img "Open full-screen image slider" at bounding box center [177, 192] width 274 height 247
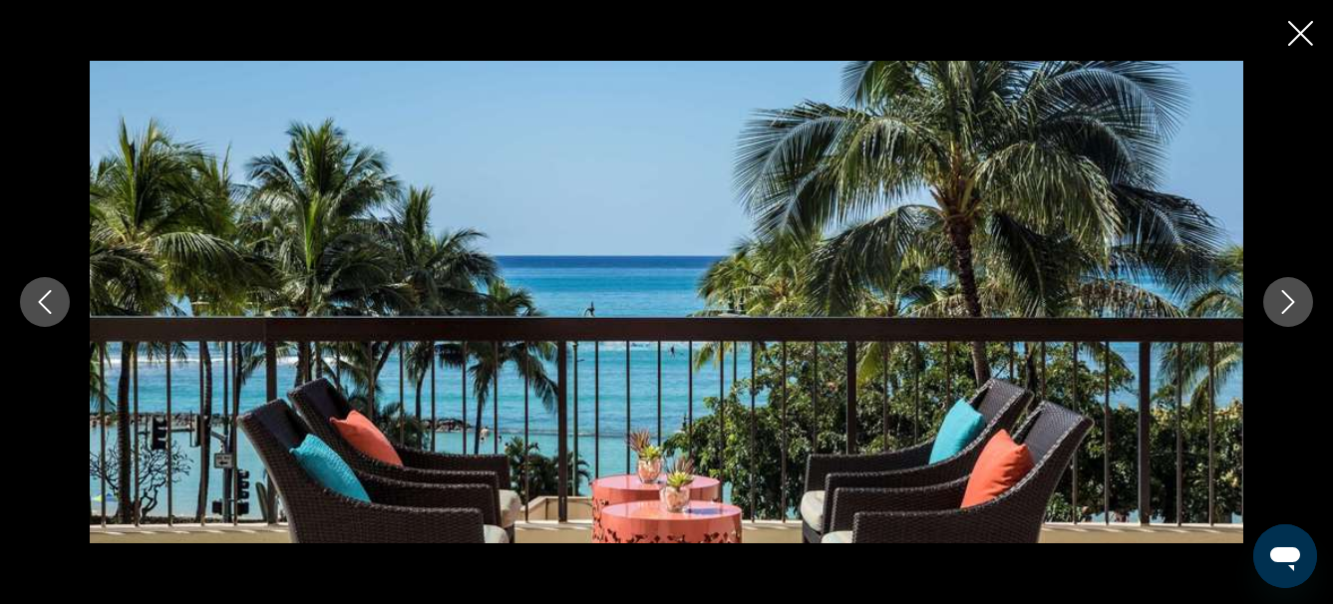
click at [1296, 309] on icon "Next image" at bounding box center [1288, 302] width 24 height 24
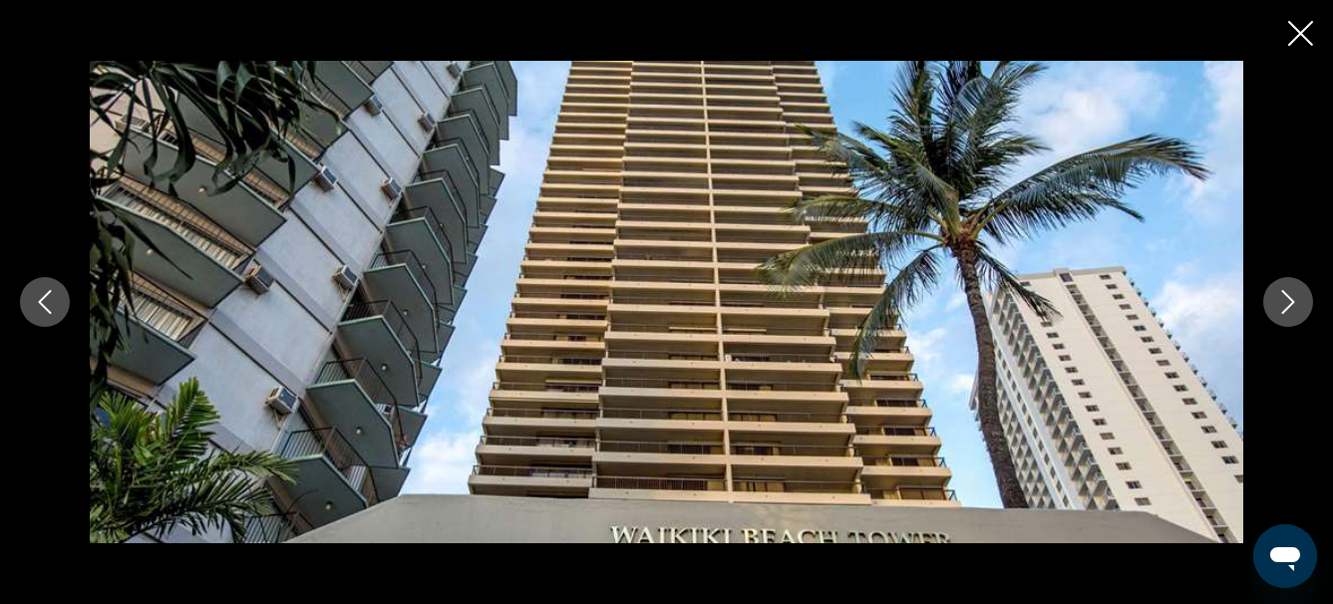
click at [1296, 309] on icon "Next image" at bounding box center [1288, 302] width 24 height 24
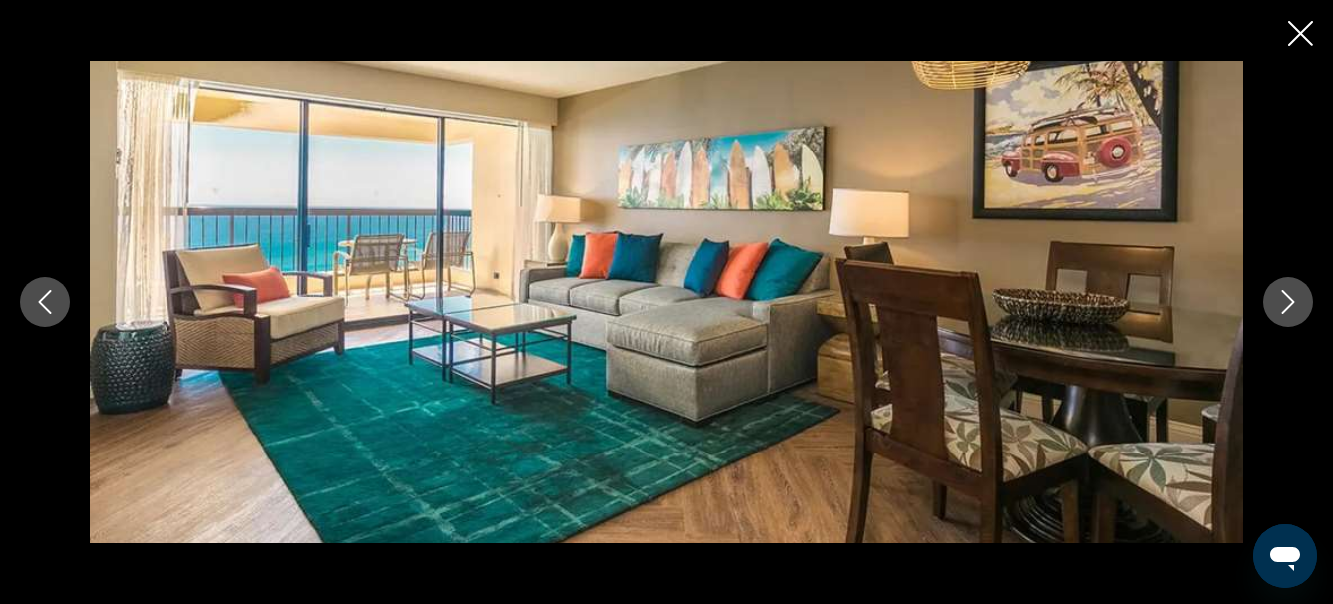
click at [1296, 309] on icon "Next image" at bounding box center [1288, 302] width 24 height 24
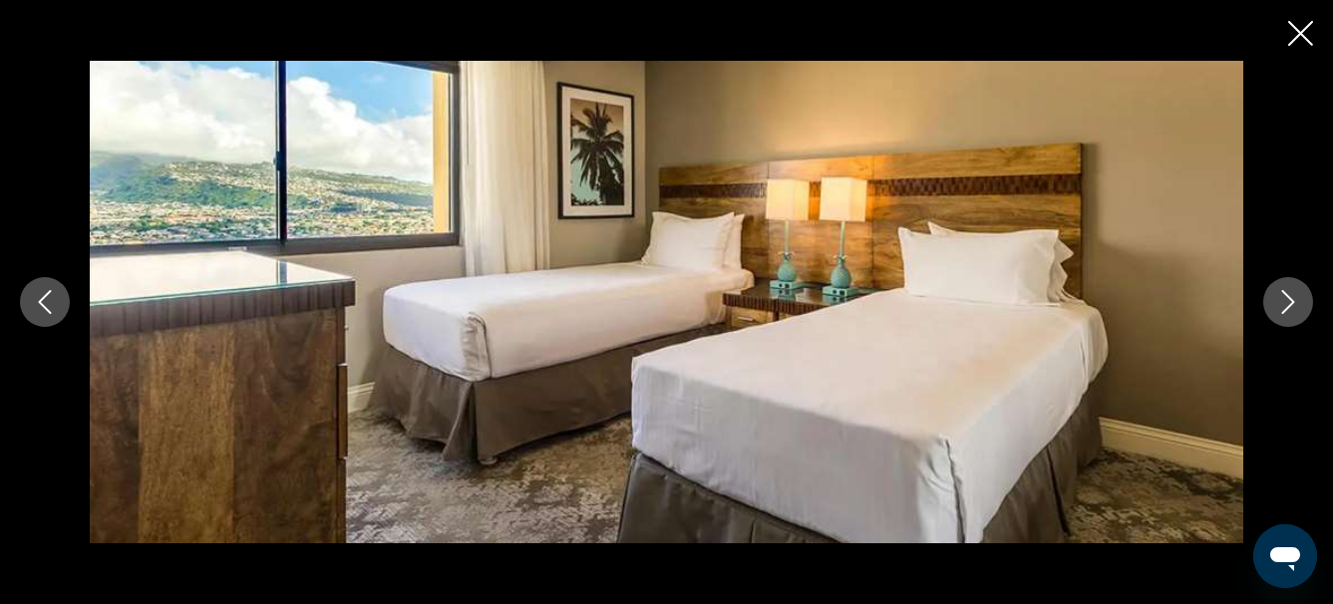
click at [1296, 309] on icon "Next image" at bounding box center [1288, 302] width 24 height 24
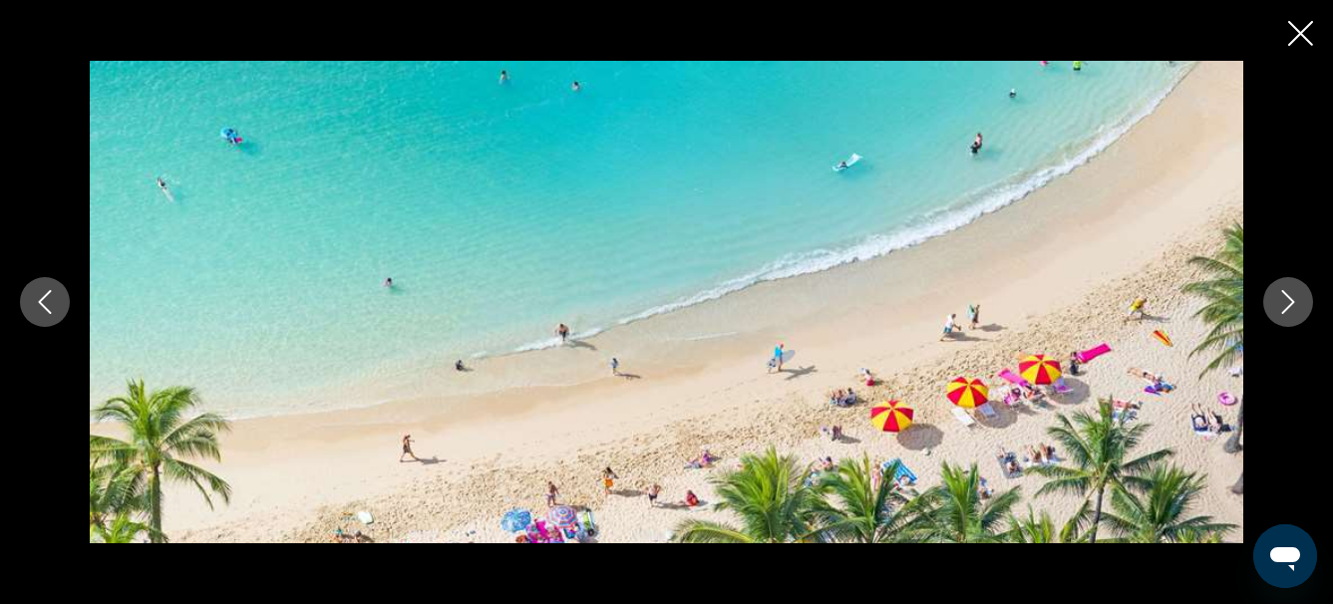
click at [1296, 309] on icon "Next image" at bounding box center [1288, 302] width 24 height 24
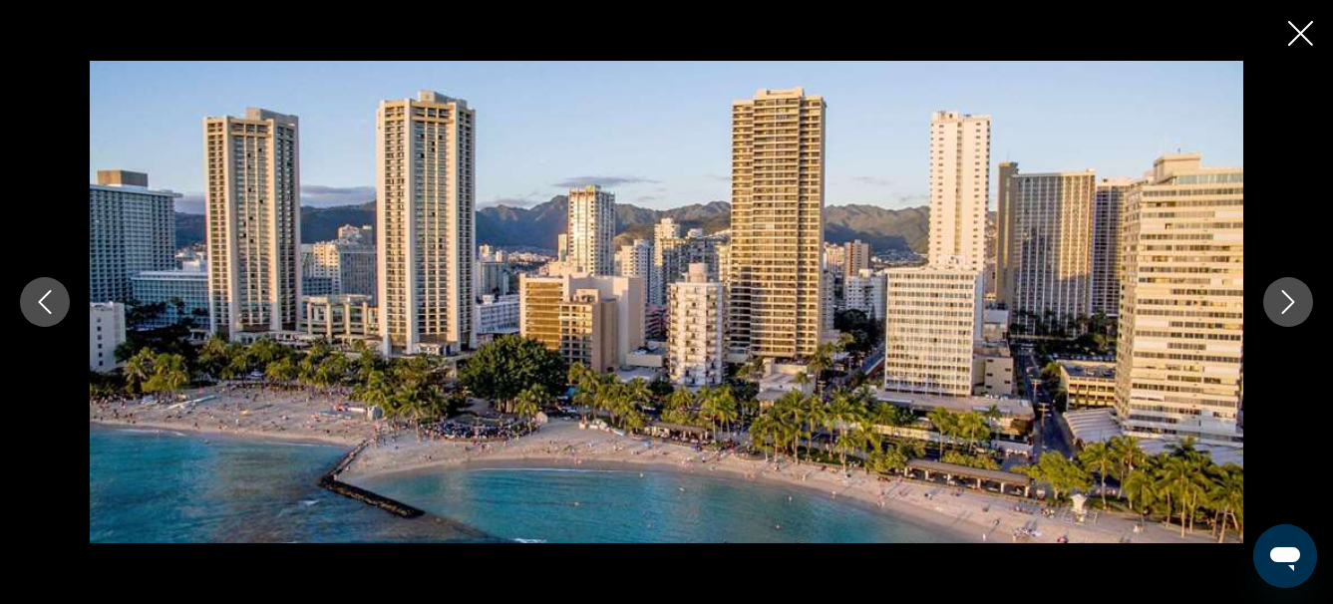
click at [1296, 309] on icon "Next image" at bounding box center [1288, 302] width 24 height 24
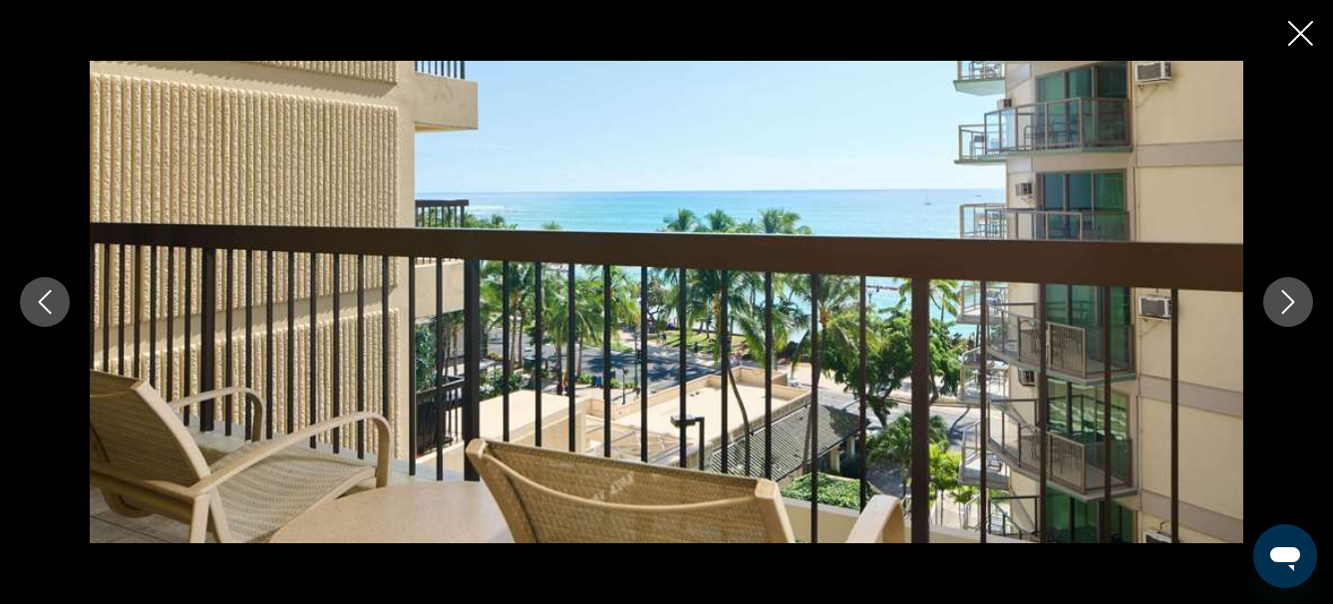
click at [1296, 309] on icon "Next image" at bounding box center [1288, 302] width 24 height 24
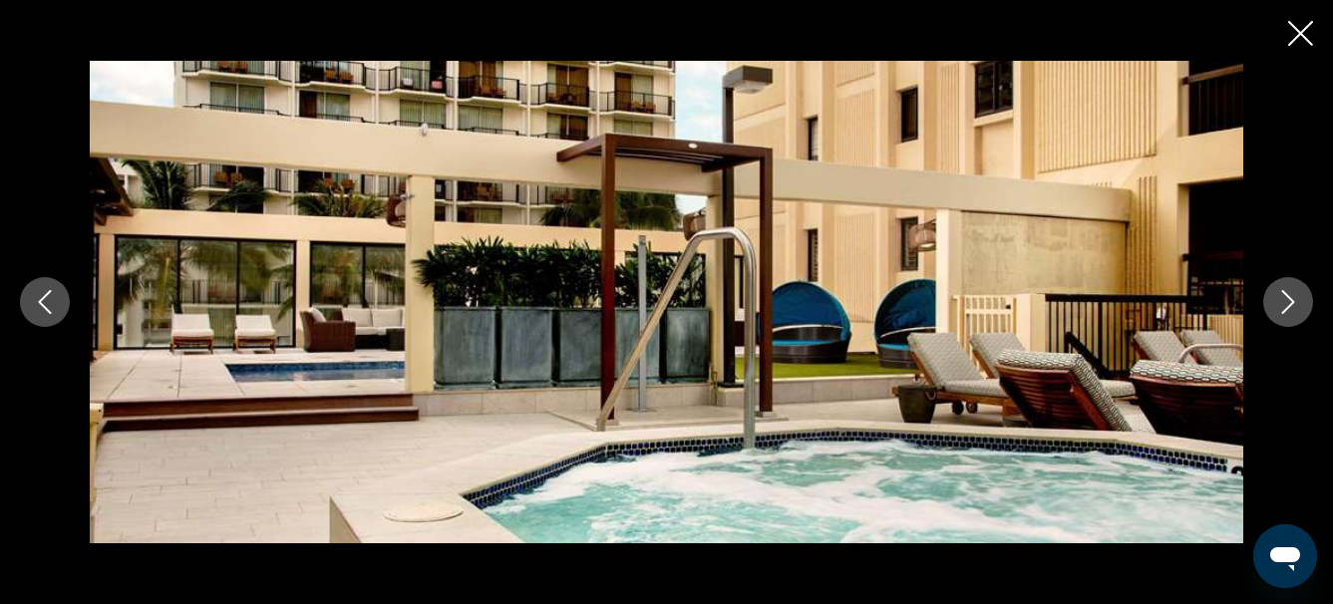
click at [1296, 309] on icon "Next image" at bounding box center [1288, 302] width 24 height 24
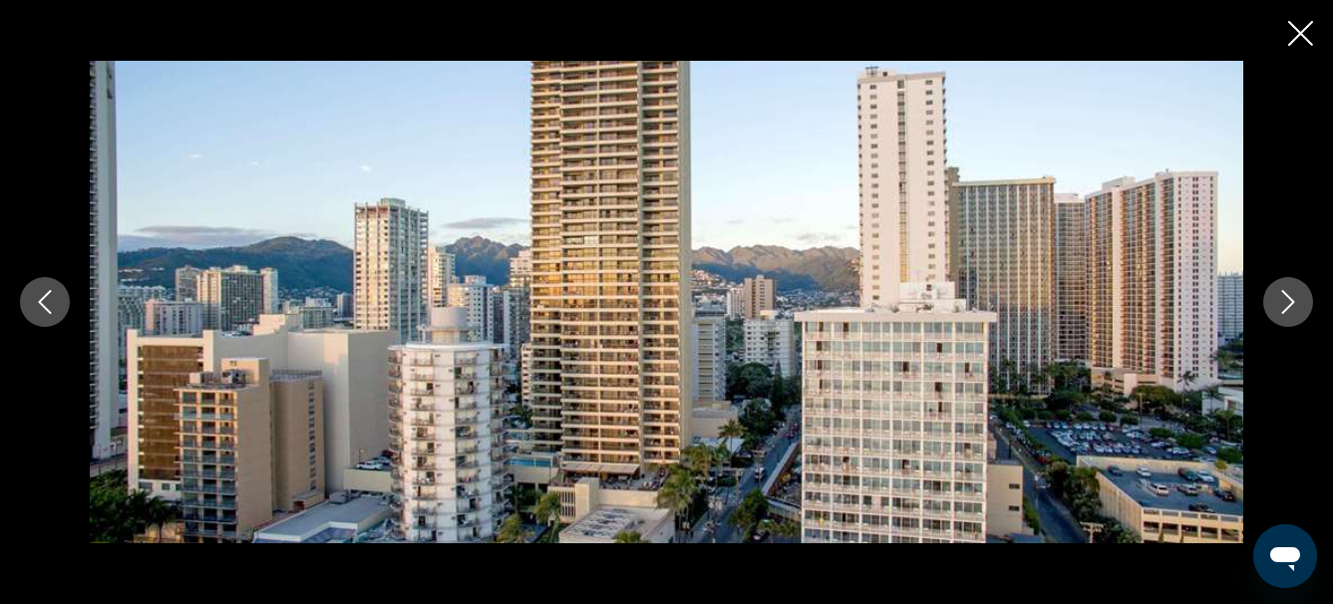
click at [1296, 309] on icon "Next image" at bounding box center [1288, 302] width 24 height 24
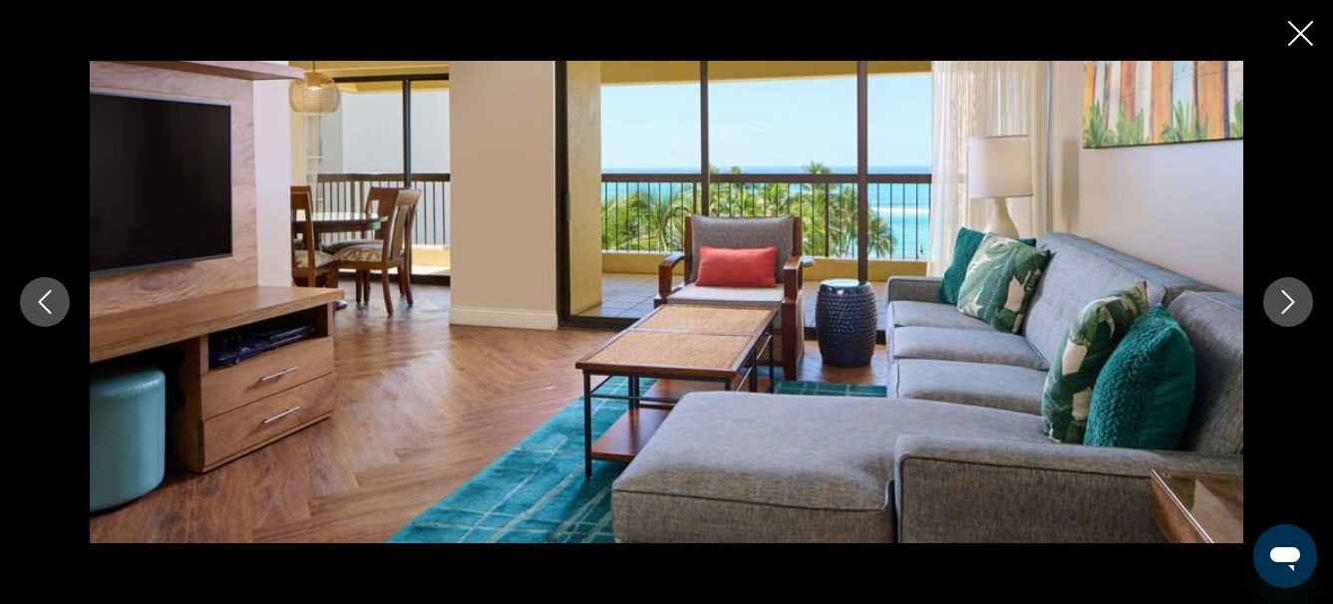
click at [1296, 309] on icon "Next image" at bounding box center [1288, 302] width 24 height 24
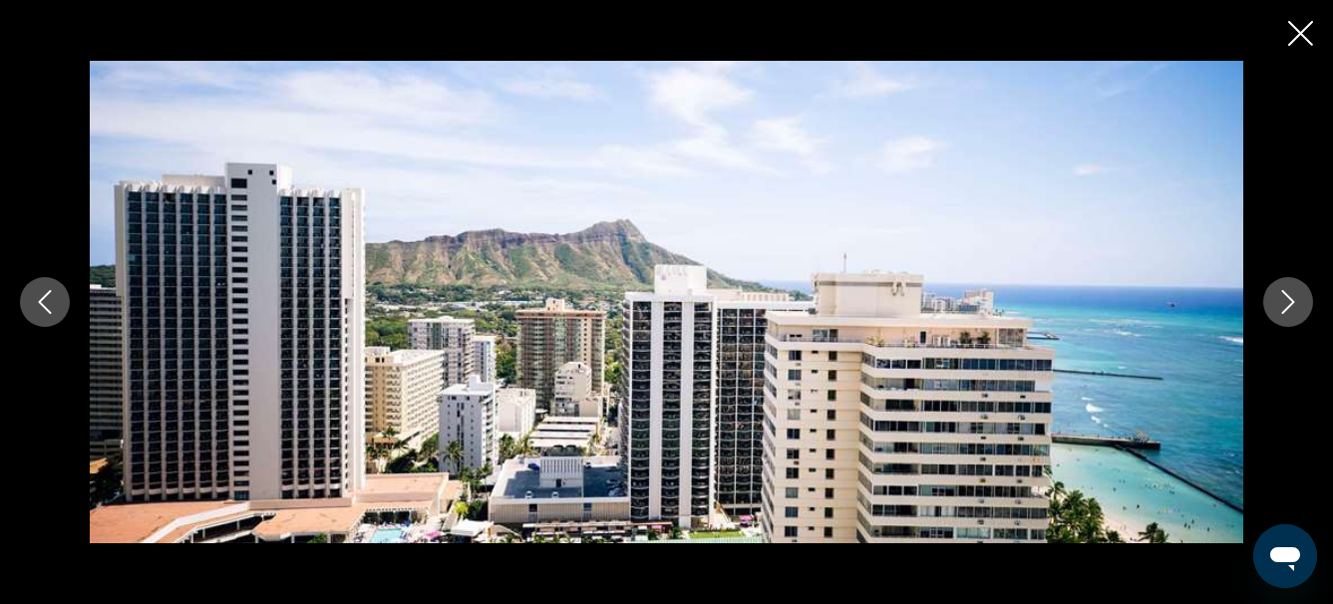
click at [1296, 309] on icon "Next image" at bounding box center [1288, 302] width 24 height 24
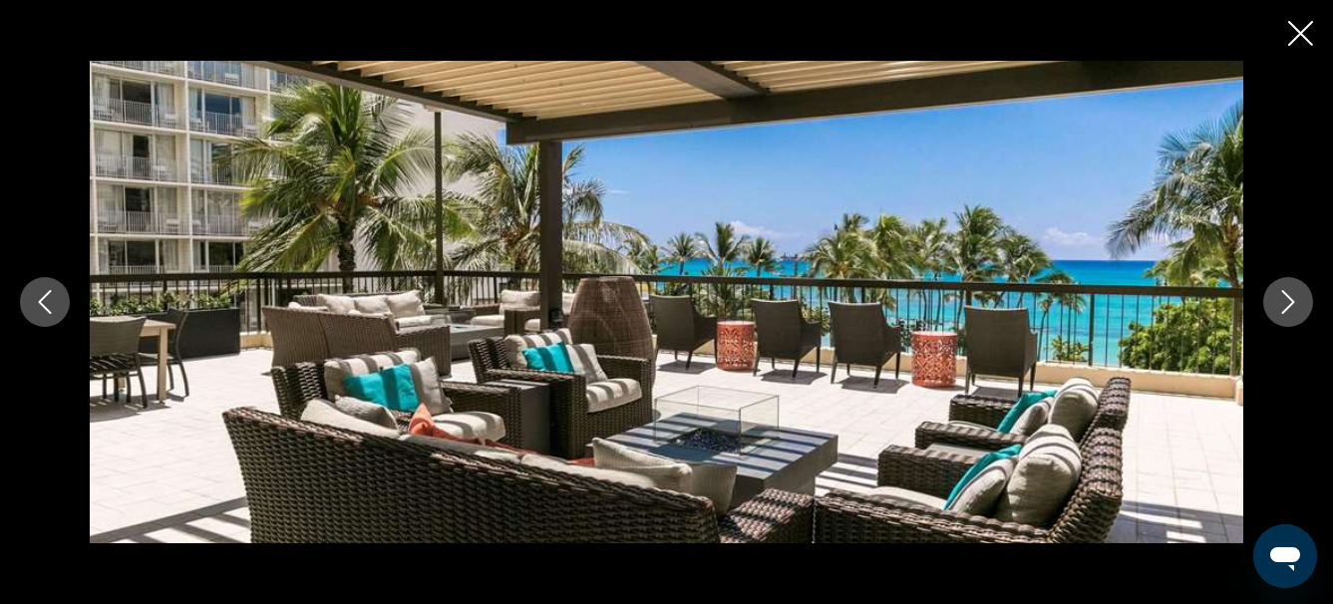
click at [1287, 303] on icon "Next image" at bounding box center [1288, 302] width 24 height 24
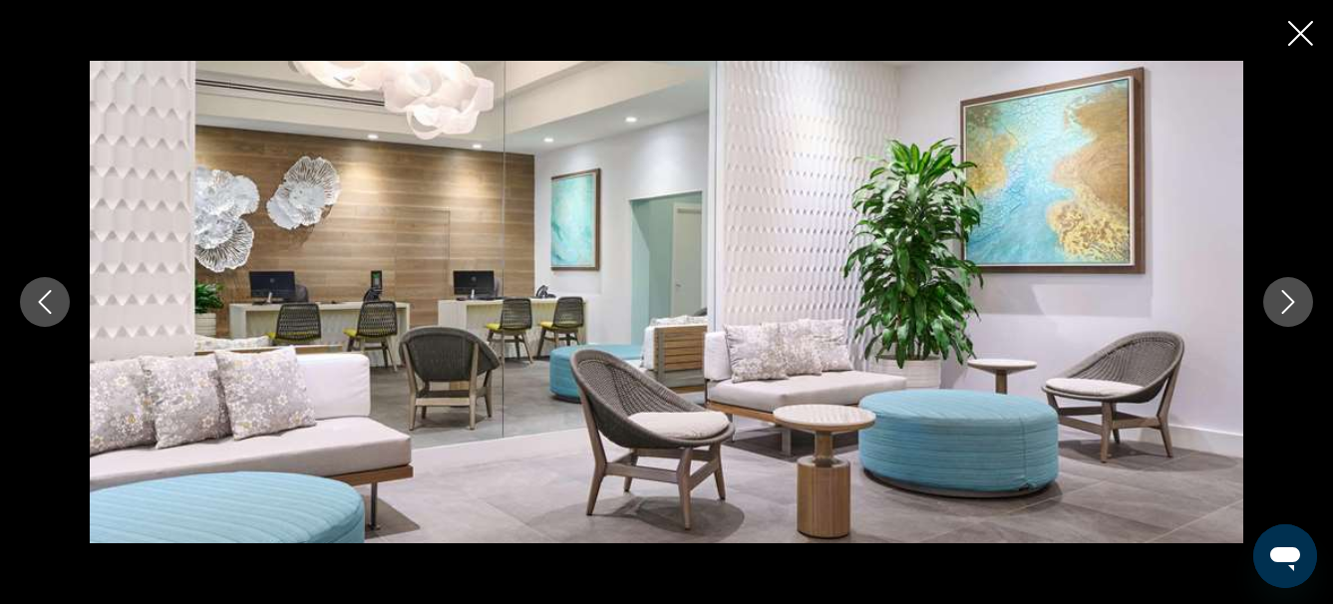
click at [1287, 303] on icon "Next image" at bounding box center [1288, 302] width 24 height 24
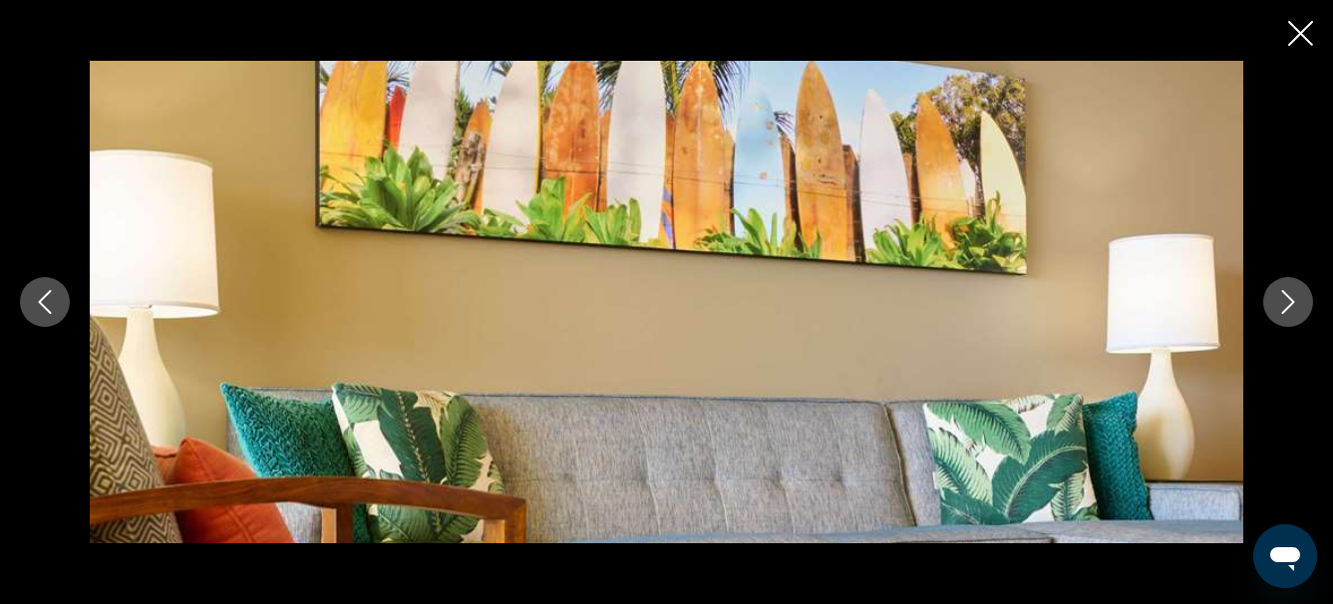
click at [1287, 303] on icon "Next image" at bounding box center [1288, 302] width 24 height 24
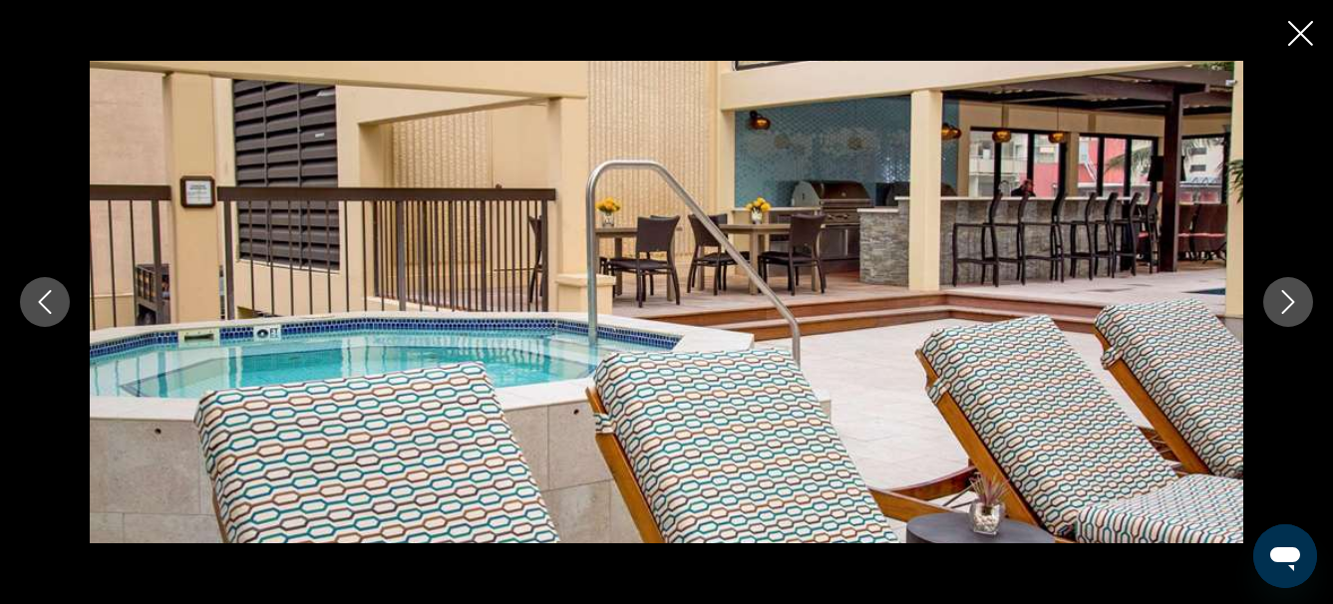
click at [1287, 303] on icon "Next image" at bounding box center [1288, 302] width 24 height 24
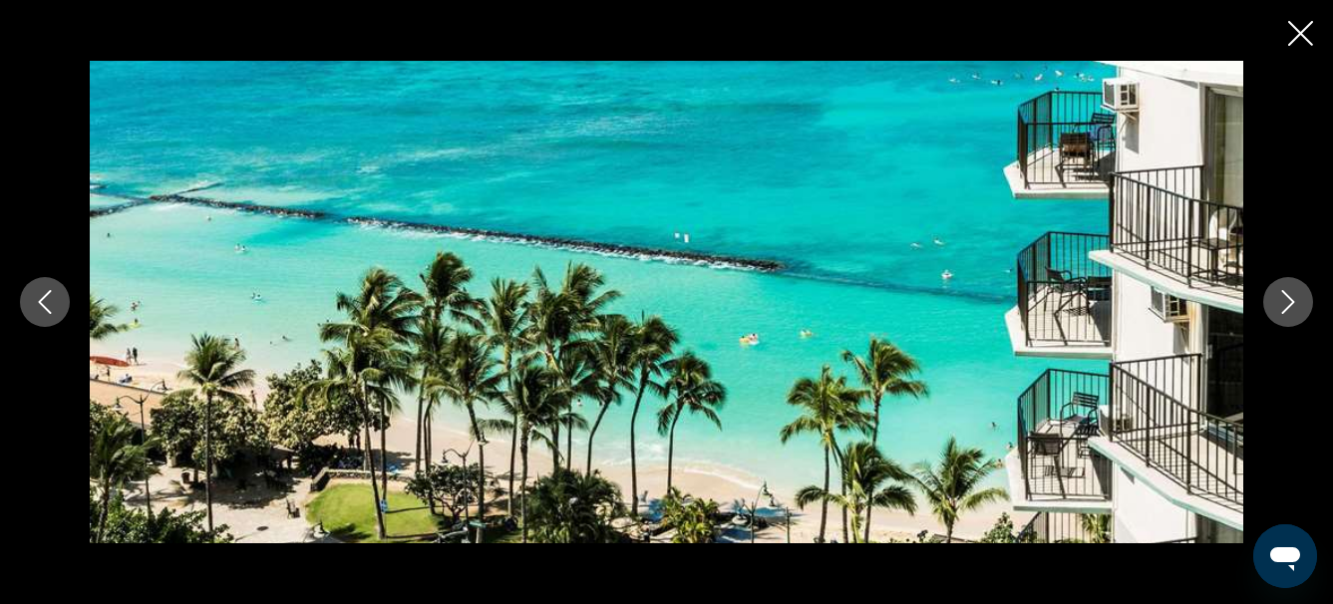
click at [1287, 303] on icon "Next image" at bounding box center [1288, 302] width 24 height 24
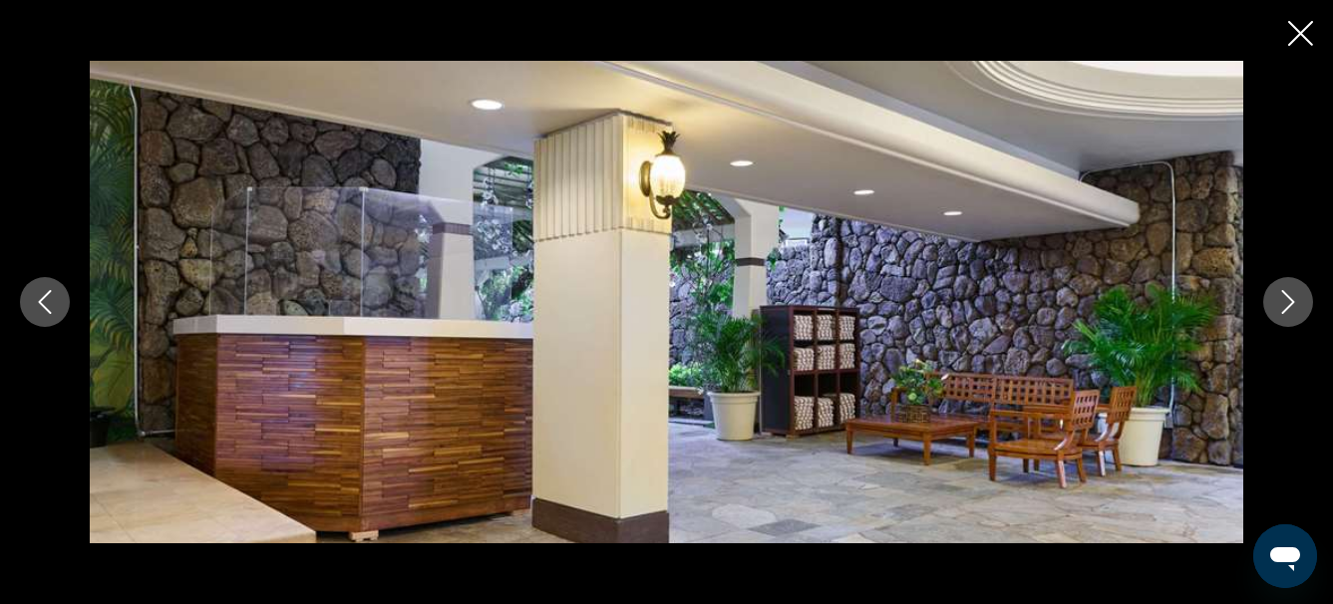
click at [1287, 303] on icon "Next image" at bounding box center [1288, 302] width 24 height 24
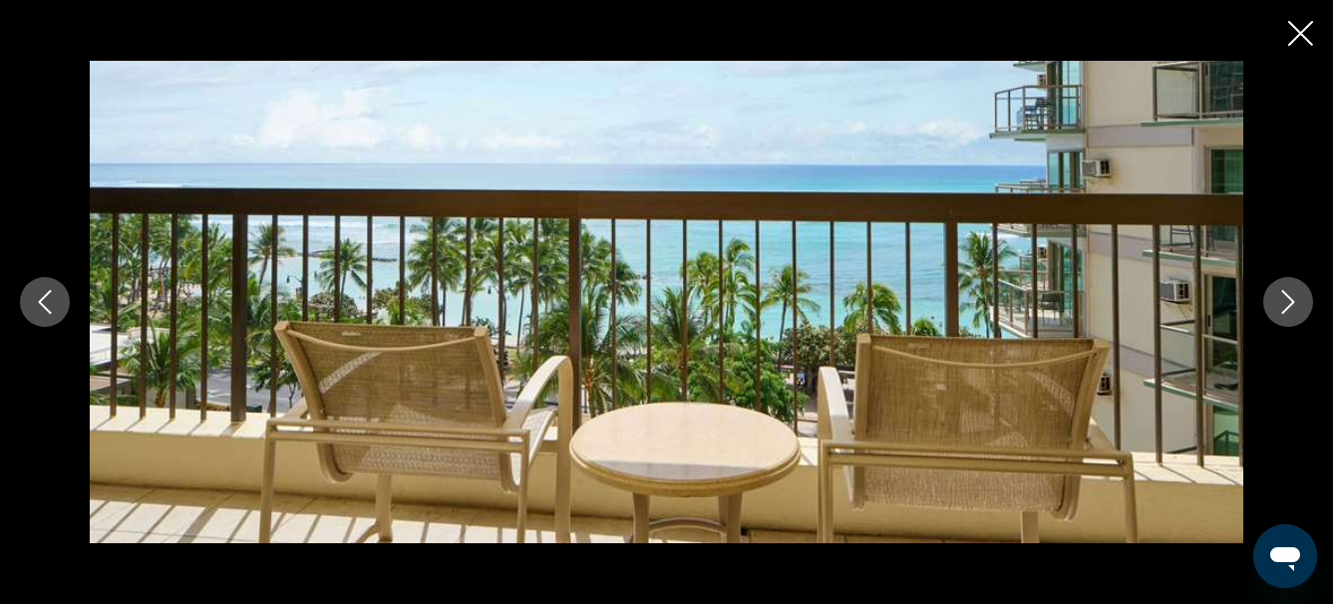
click at [1287, 303] on icon "Next image" at bounding box center [1288, 302] width 24 height 24
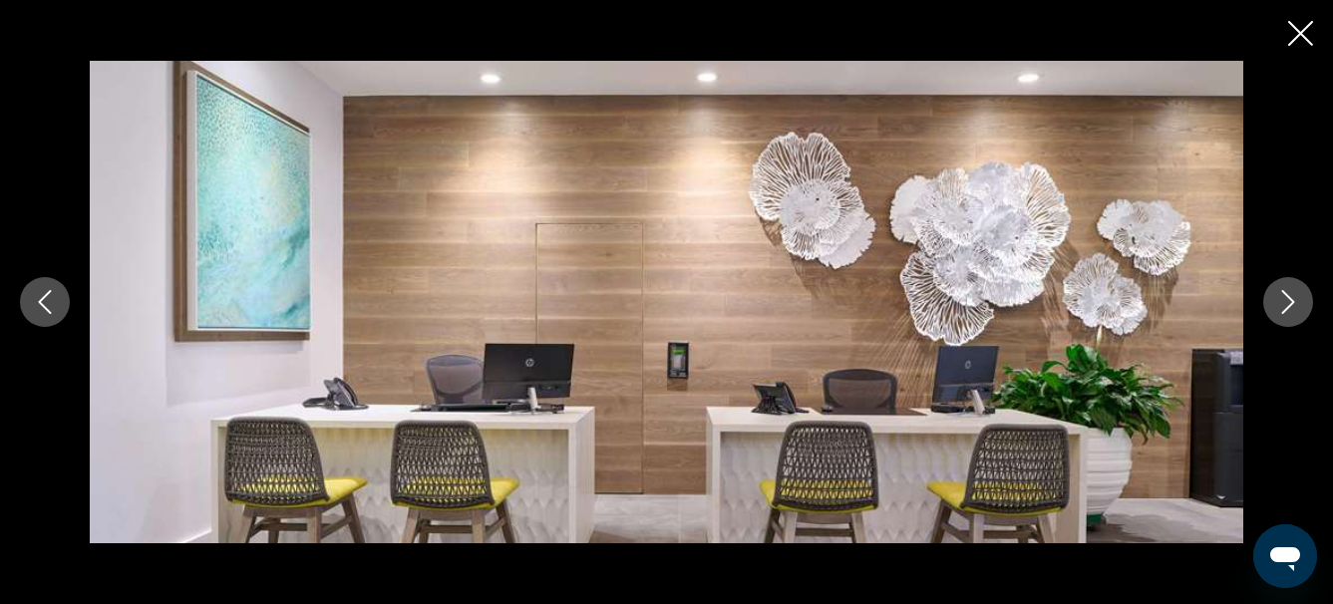
click at [1287, 303] on icon "Next image" at bounding box center [1288, 302] width 24 height 24
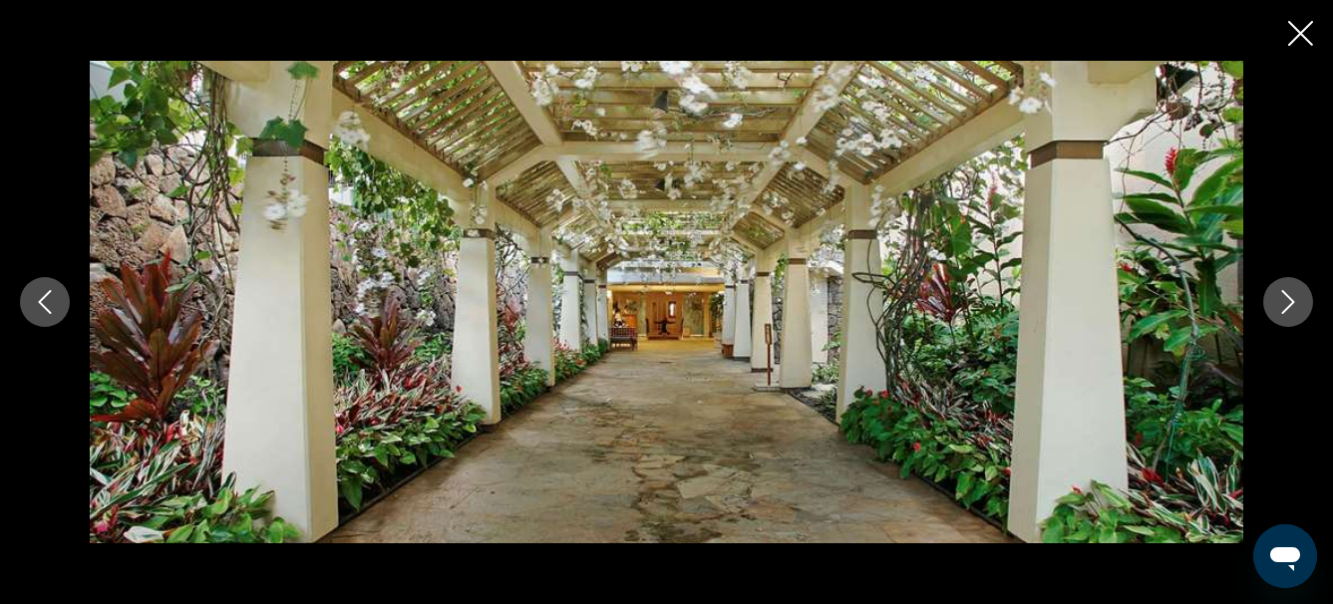
click at [1287, 303] on icon "Next image" at bounding box center [1288, 302] width 24 height 24
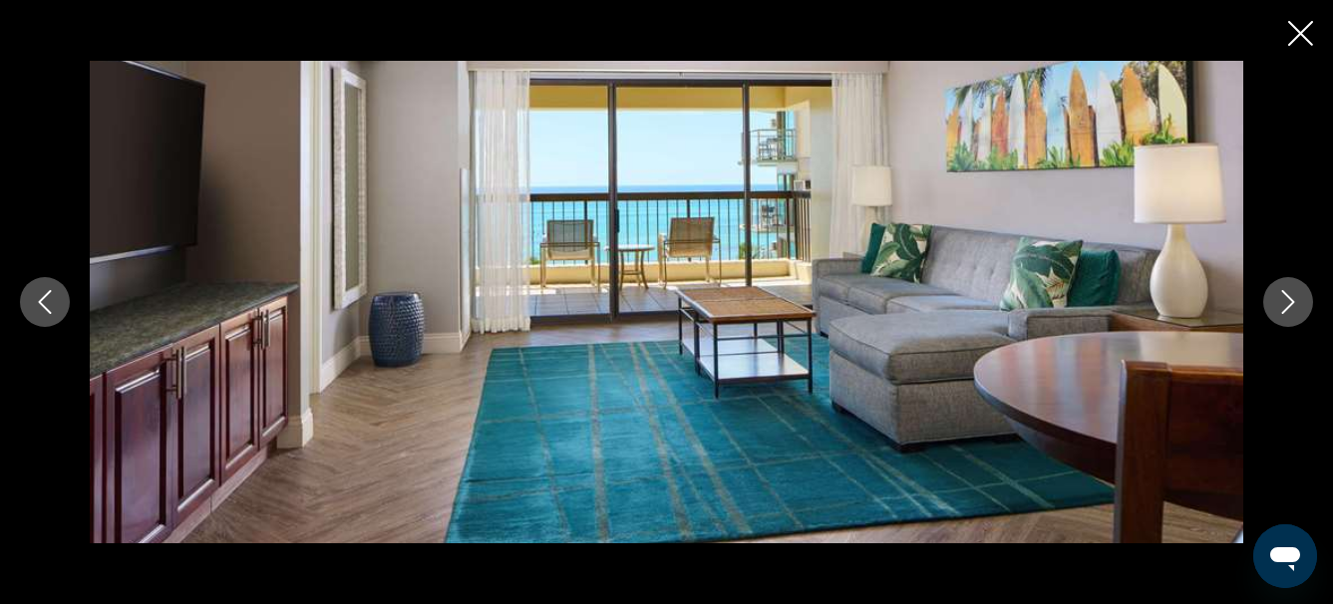
click at [1287, 303] on icon "Next image" at bounding box center [1288, 302] width 24 height 24
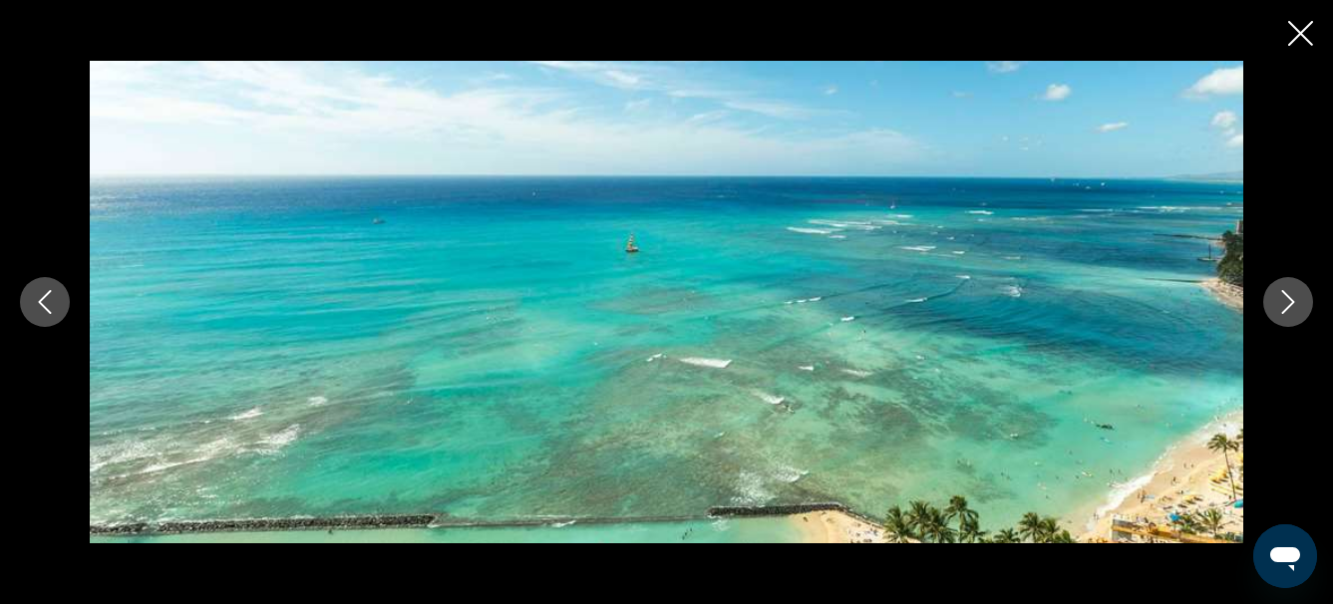
click at [1287, 303] on icon "Next image" at bounding box center [1288, 302] width 24 height 24
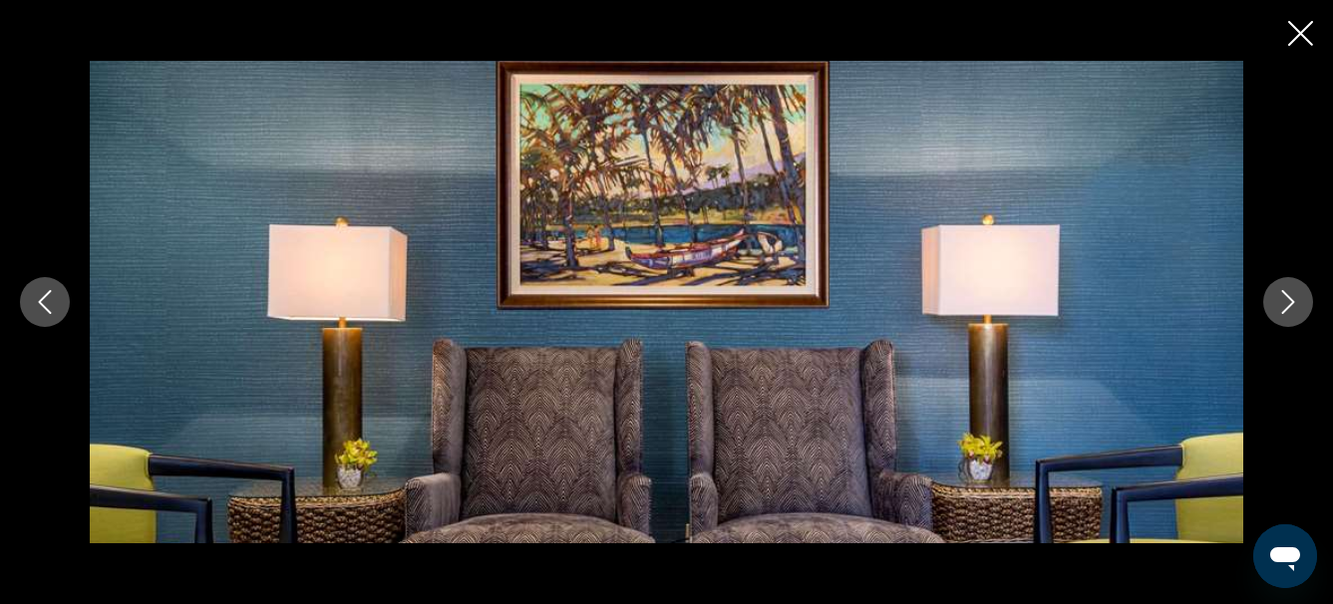
click at [1287, 303] on icon "Next image" at bounding box center [1288, 302] width 24 height 24
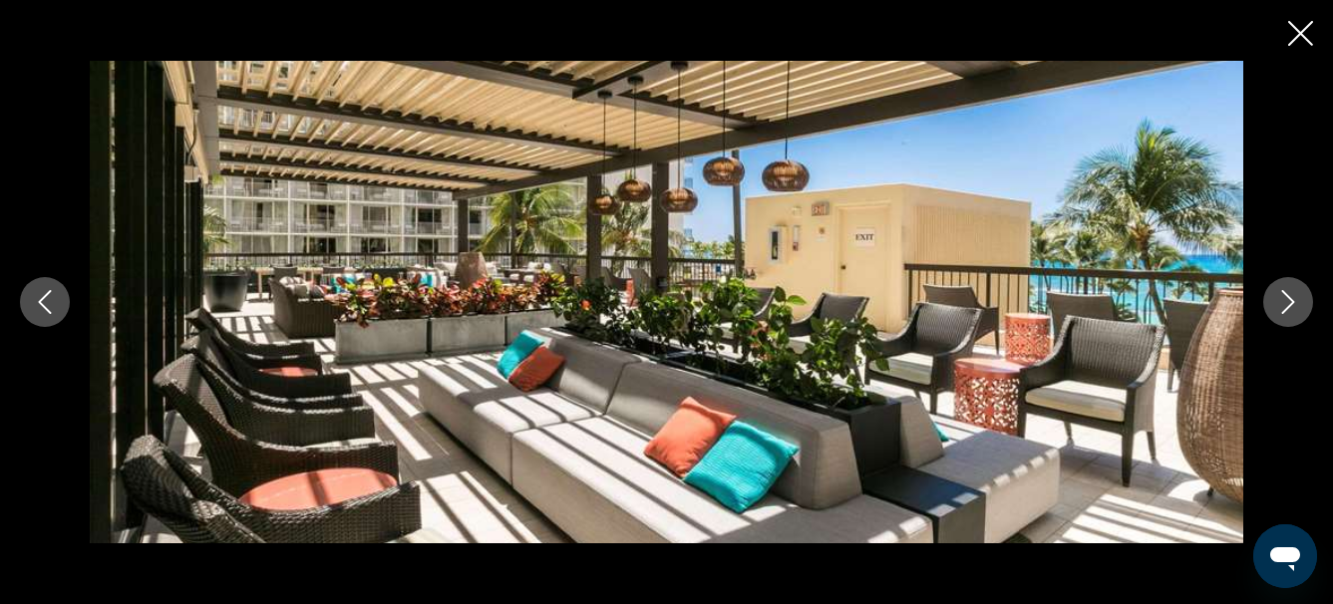
click at [1287, 303] on icon "Next image" at bounding box center [1288, 302] width 24 height 24
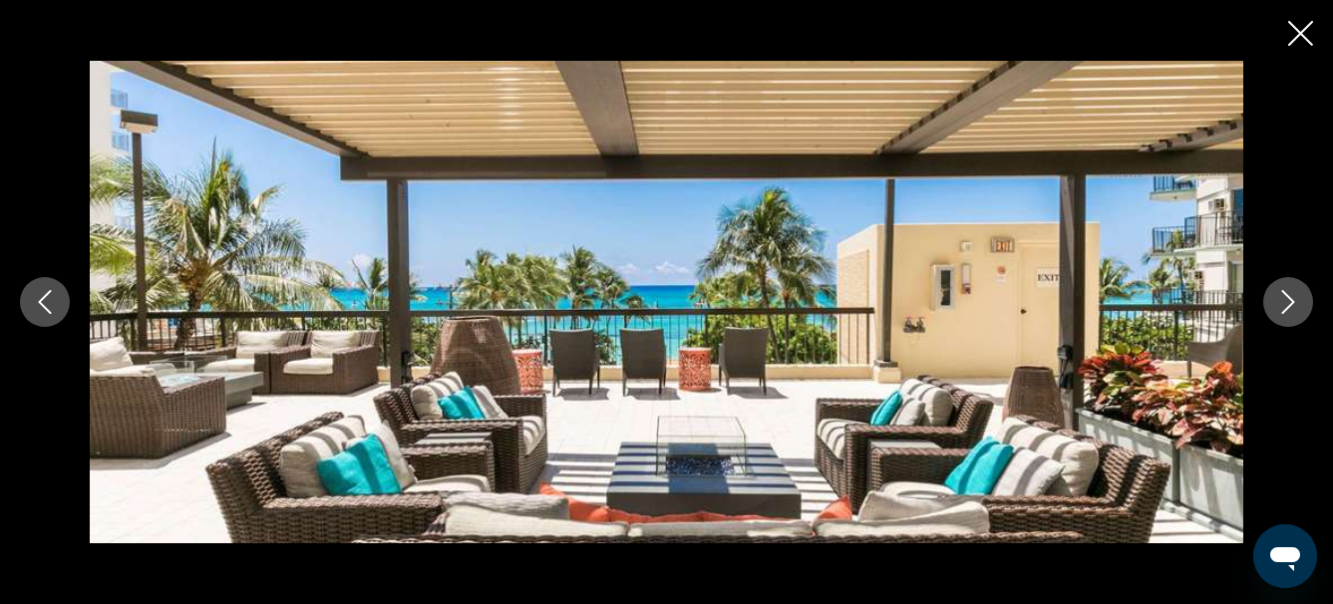
click at [1287, 303] on icon "Next image" at bounding box center [1288, 302] width 24 height 24
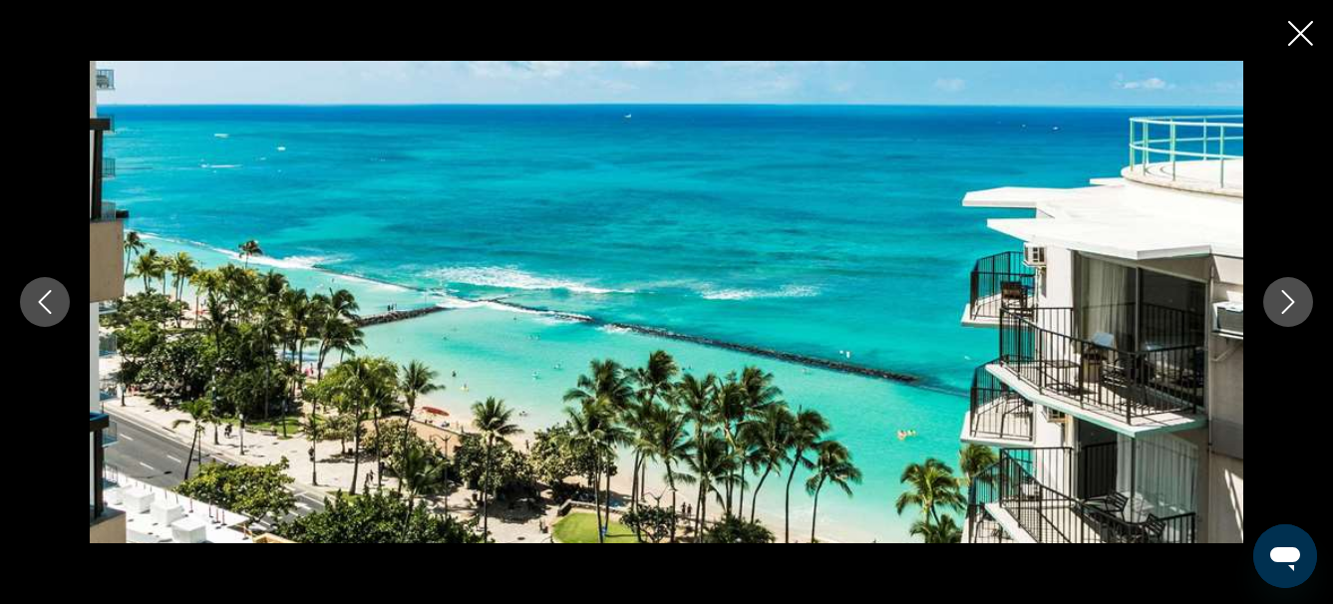
click at [1294, 41] on icon "Close slideshow" at bounding box center [1300, 33] width 25 height 25
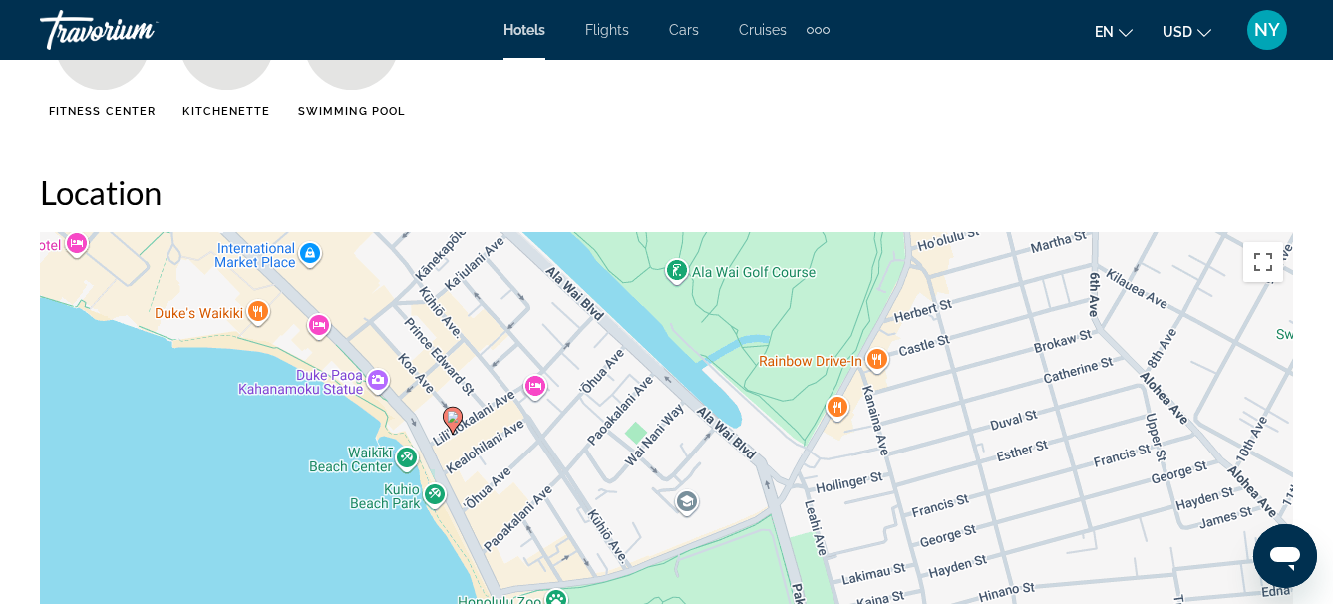
scroll to position [1969, 0]
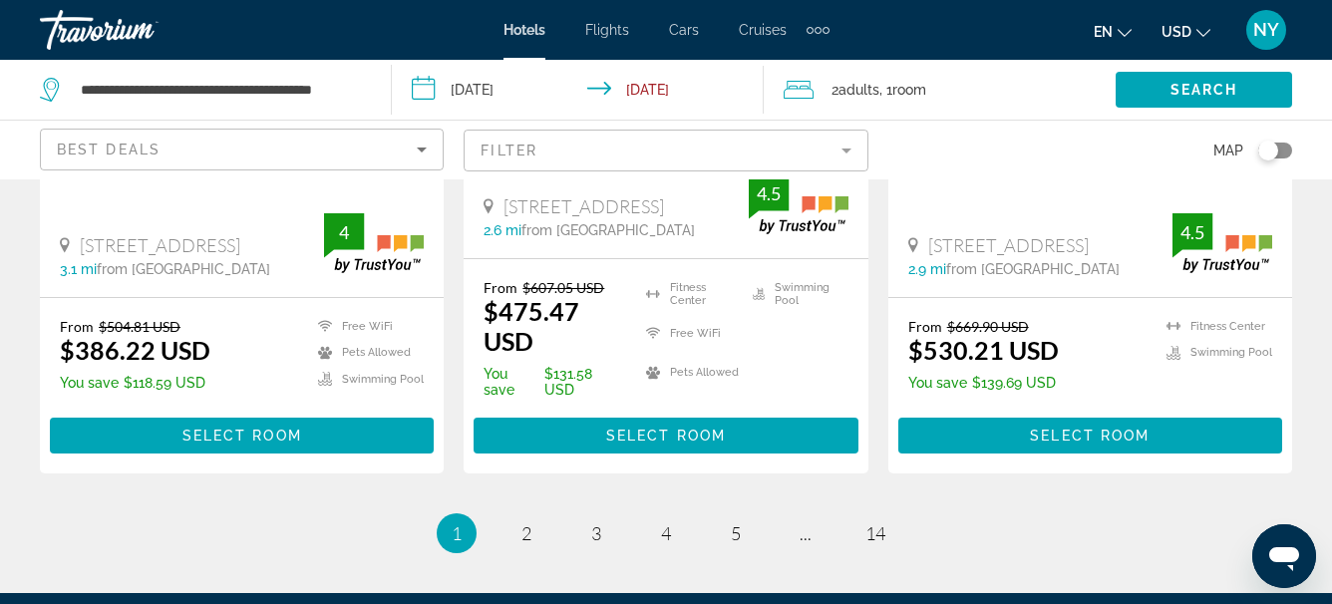
scroll to position [2819, 0]
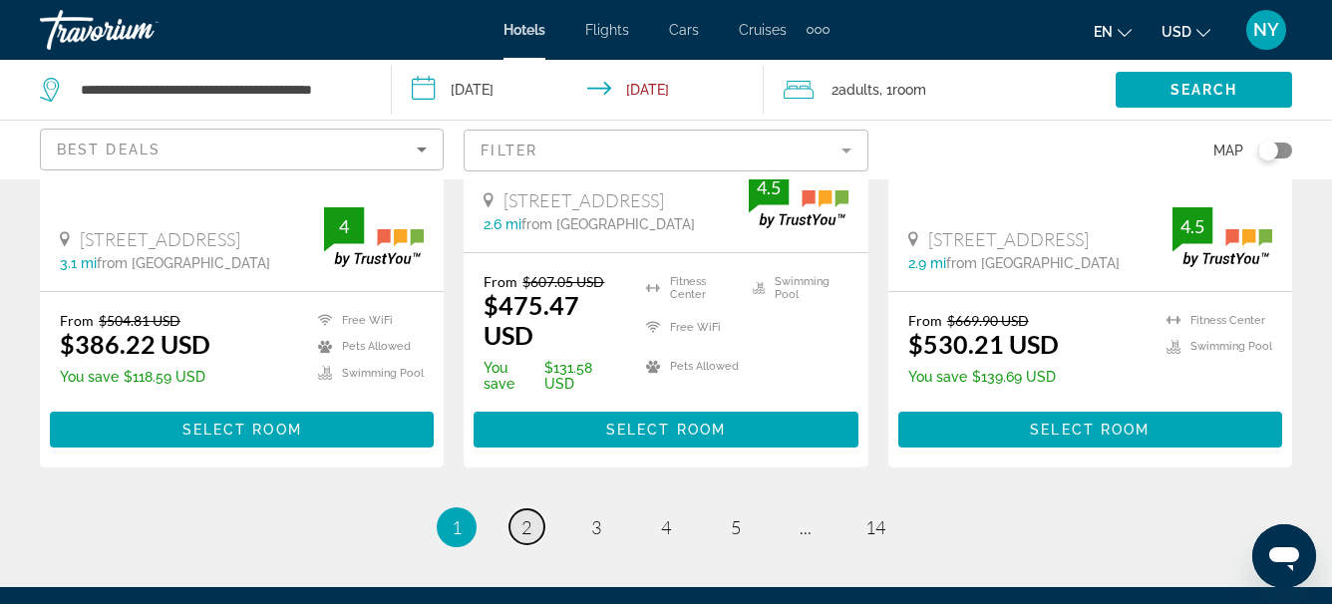
click at [522, 516] on span "2" at bounding box center [526, 527] width 10 height 22
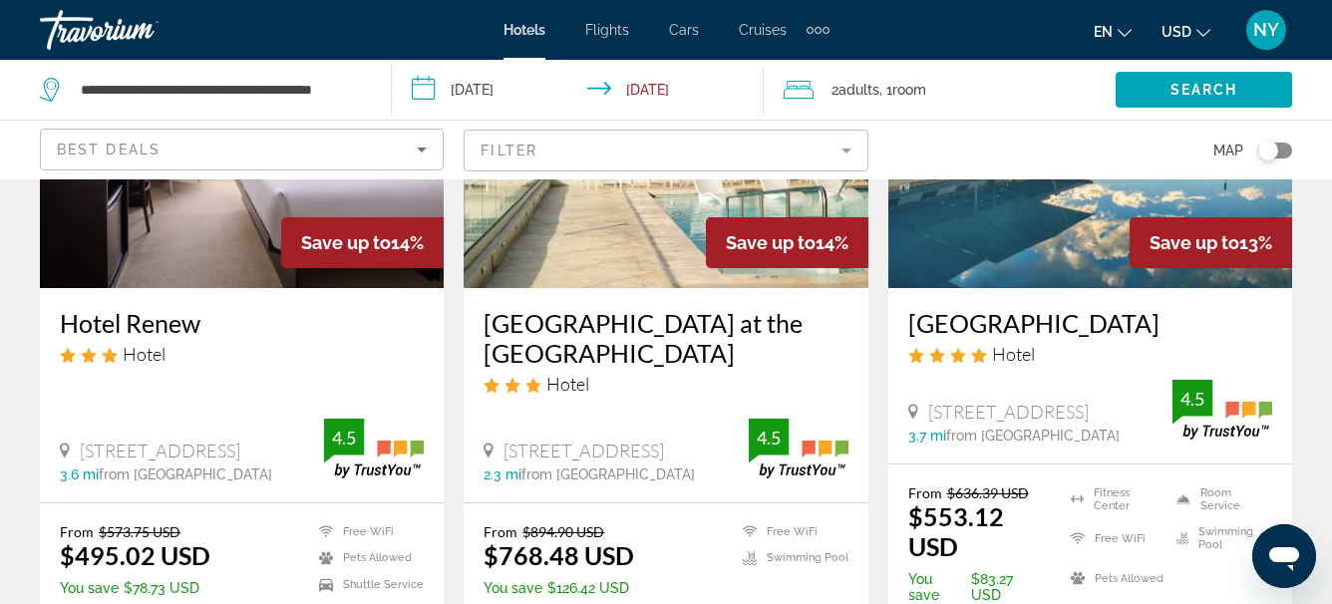
scroll to position [2633, 0]
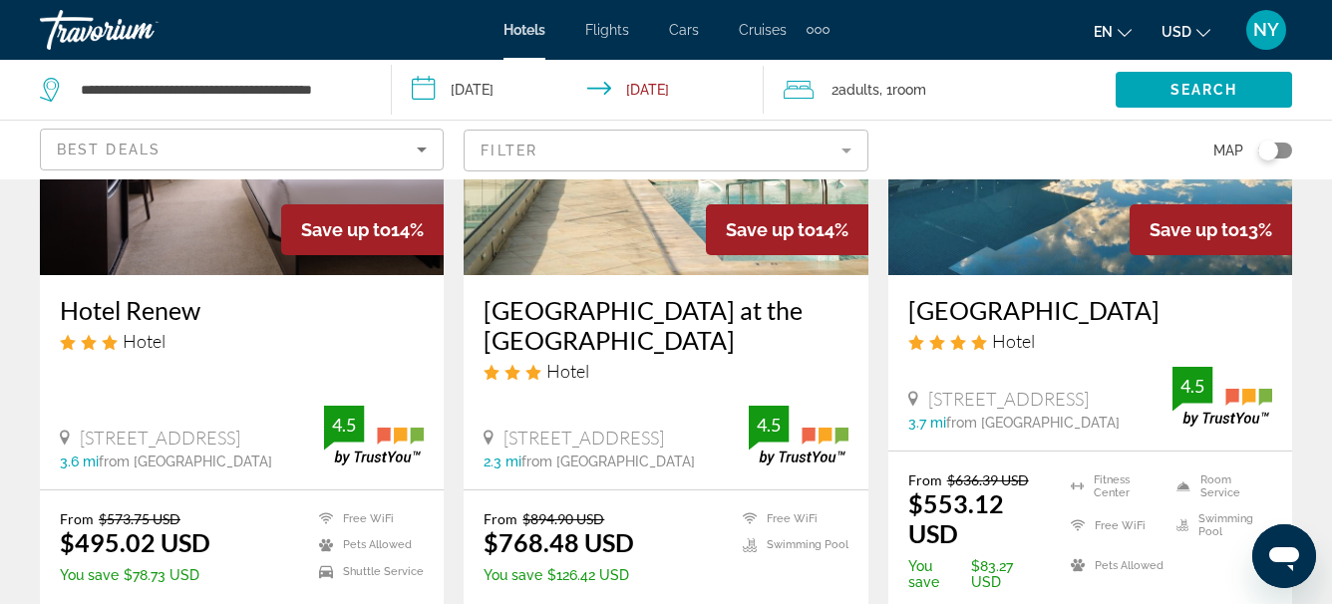
click at [183, 220] on img "Main content" at bounding box center [242, 115] width 404 height 319
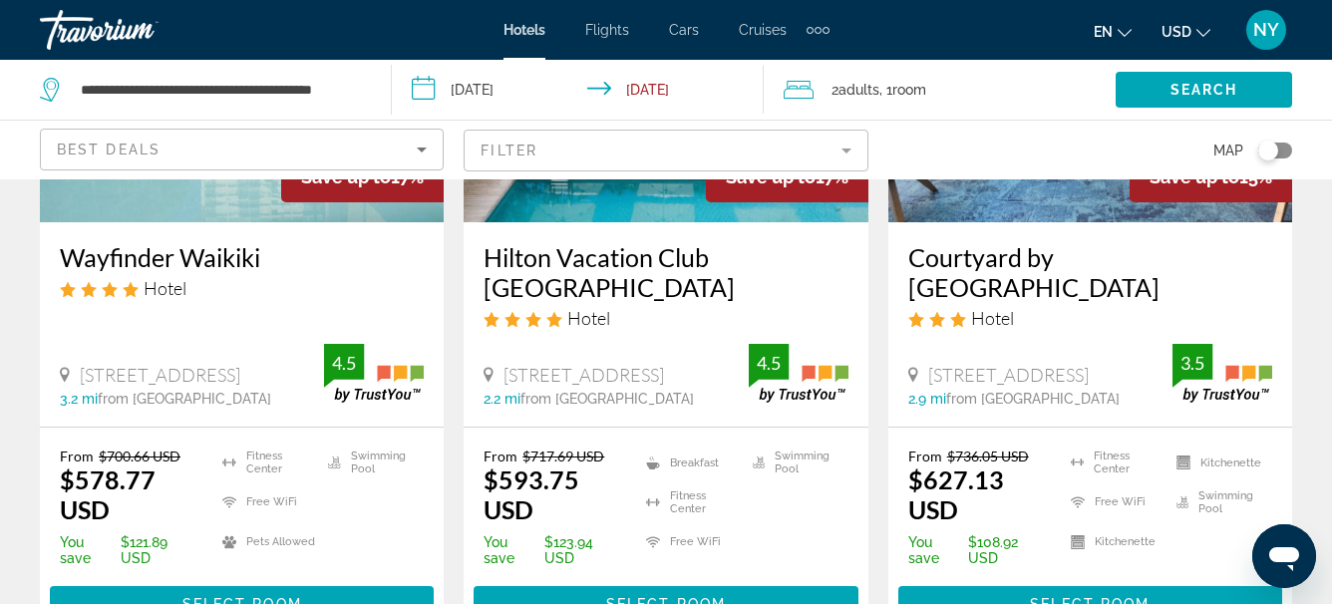
scroll to position [3056, 0]
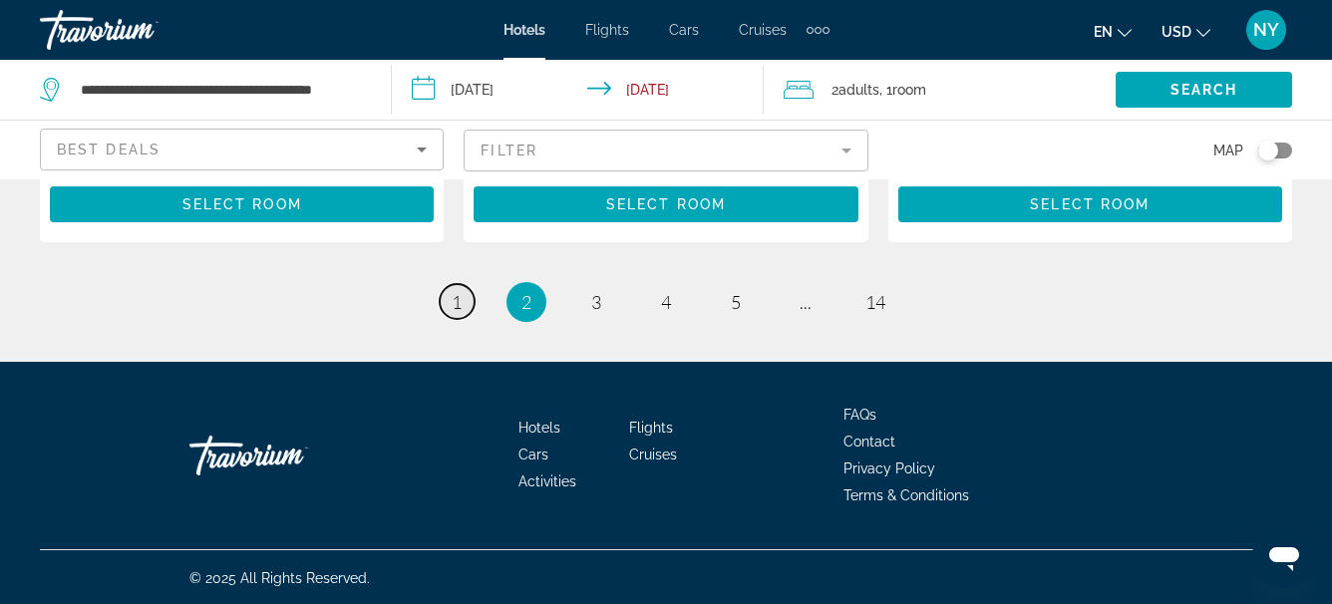
click at [456, 294] on span "1" at bounding box center [457, 302] width 10 height 22
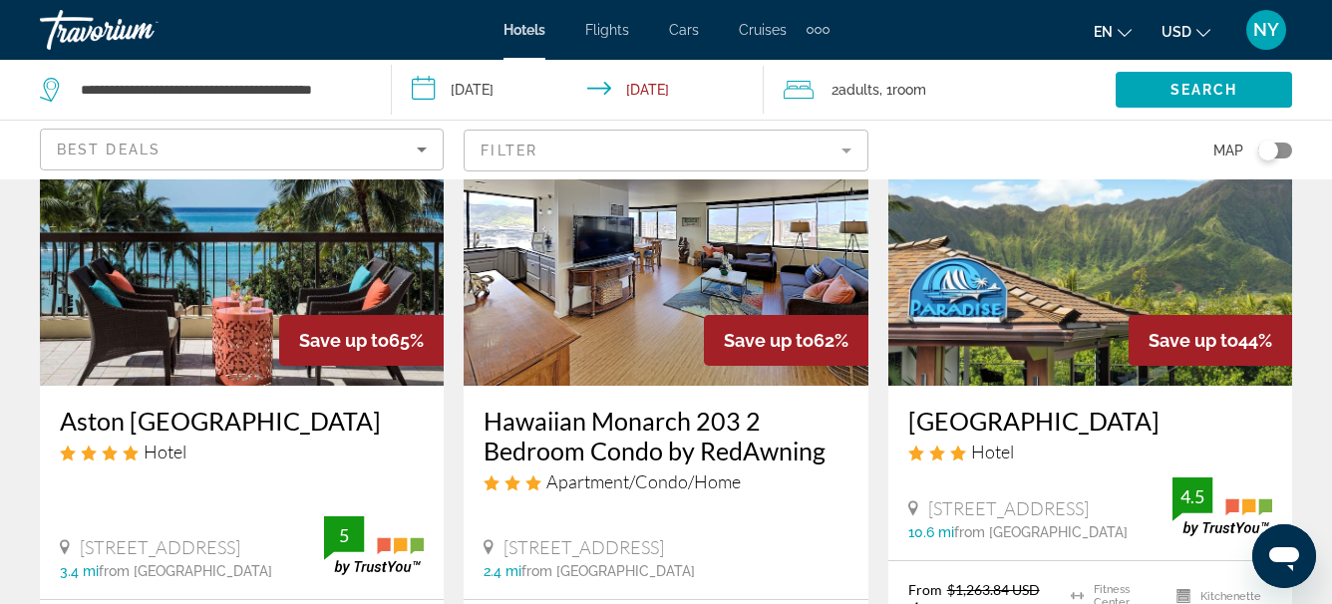
scroll to position [176, 0]
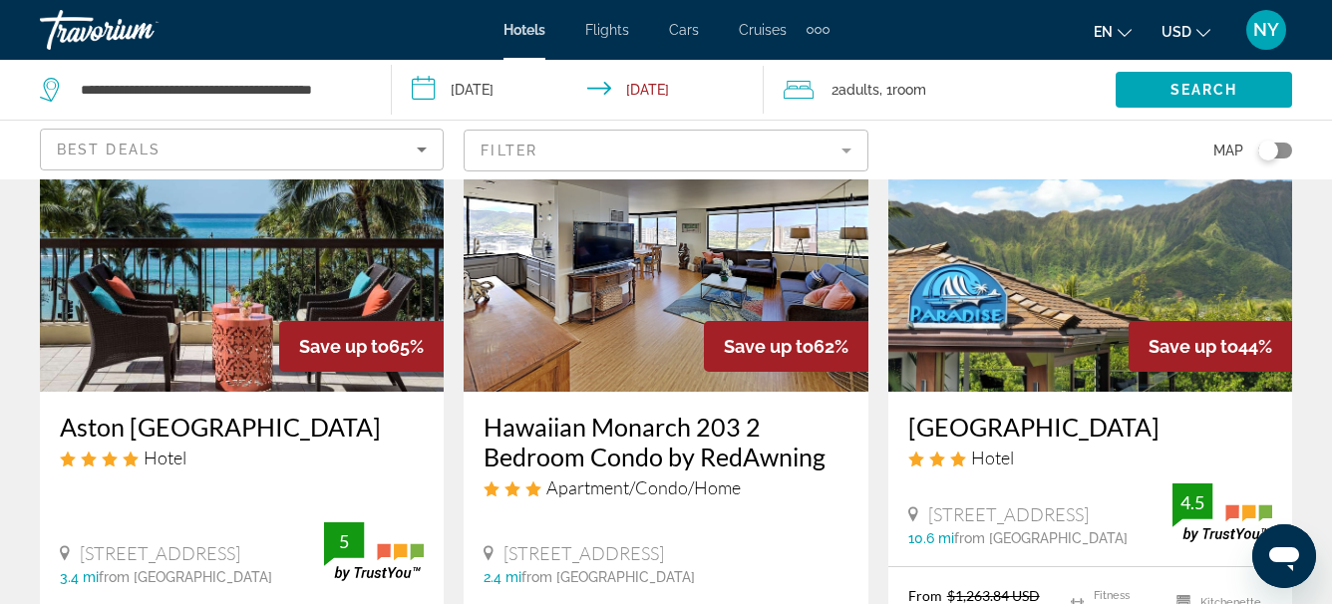
click at [209, 231] on img "Main content" at bounding box center [242, 232] width 404 height 319
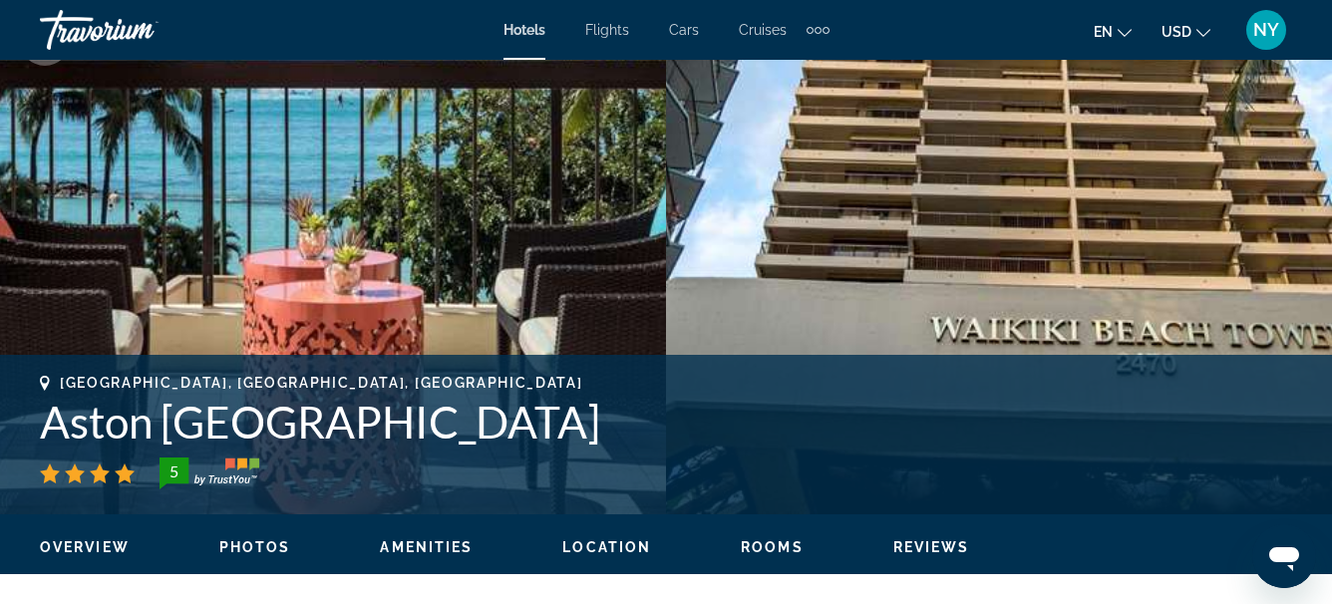
scroll to position [508, 0]
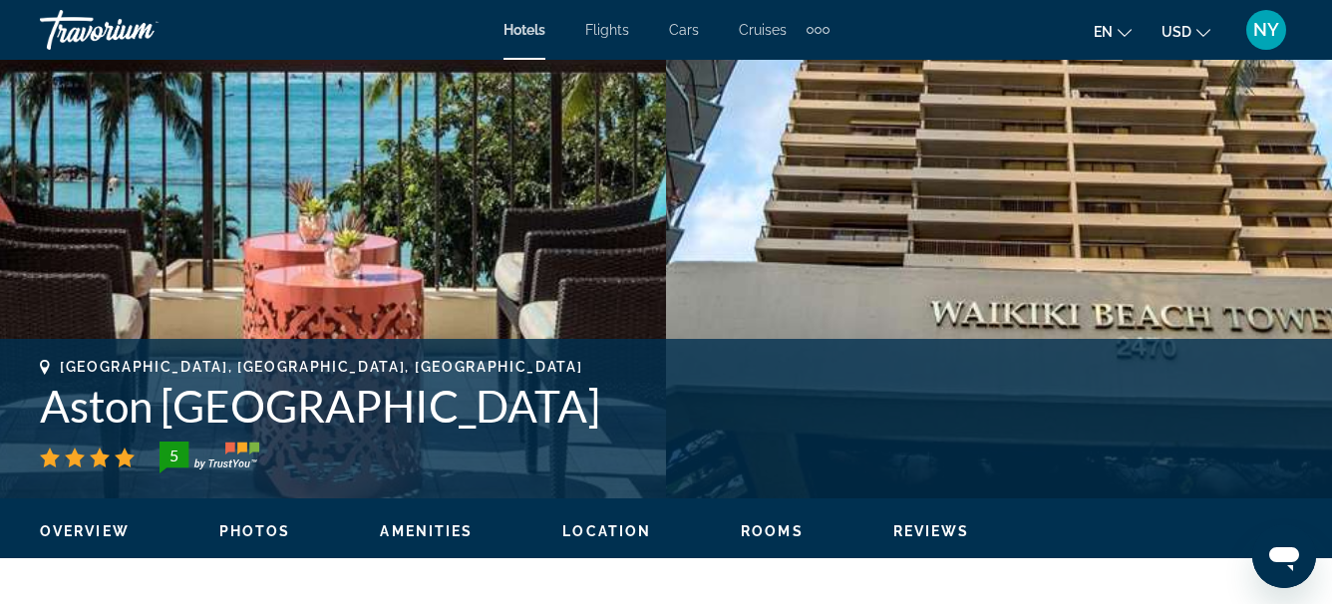
drag, startPoint x: 43, startPoint y: 407, endPoint x: 593, endPoint y: 407, distance: 550.2
click at [593, 407] on h1 "Aston Waikiki Beach Tower" at bounding box center [666, 406] width 1252 height 52
copy h1 "Aston Waikiki Beach Tower"
